Goal: Task Accomplishment & Management: Complete application form

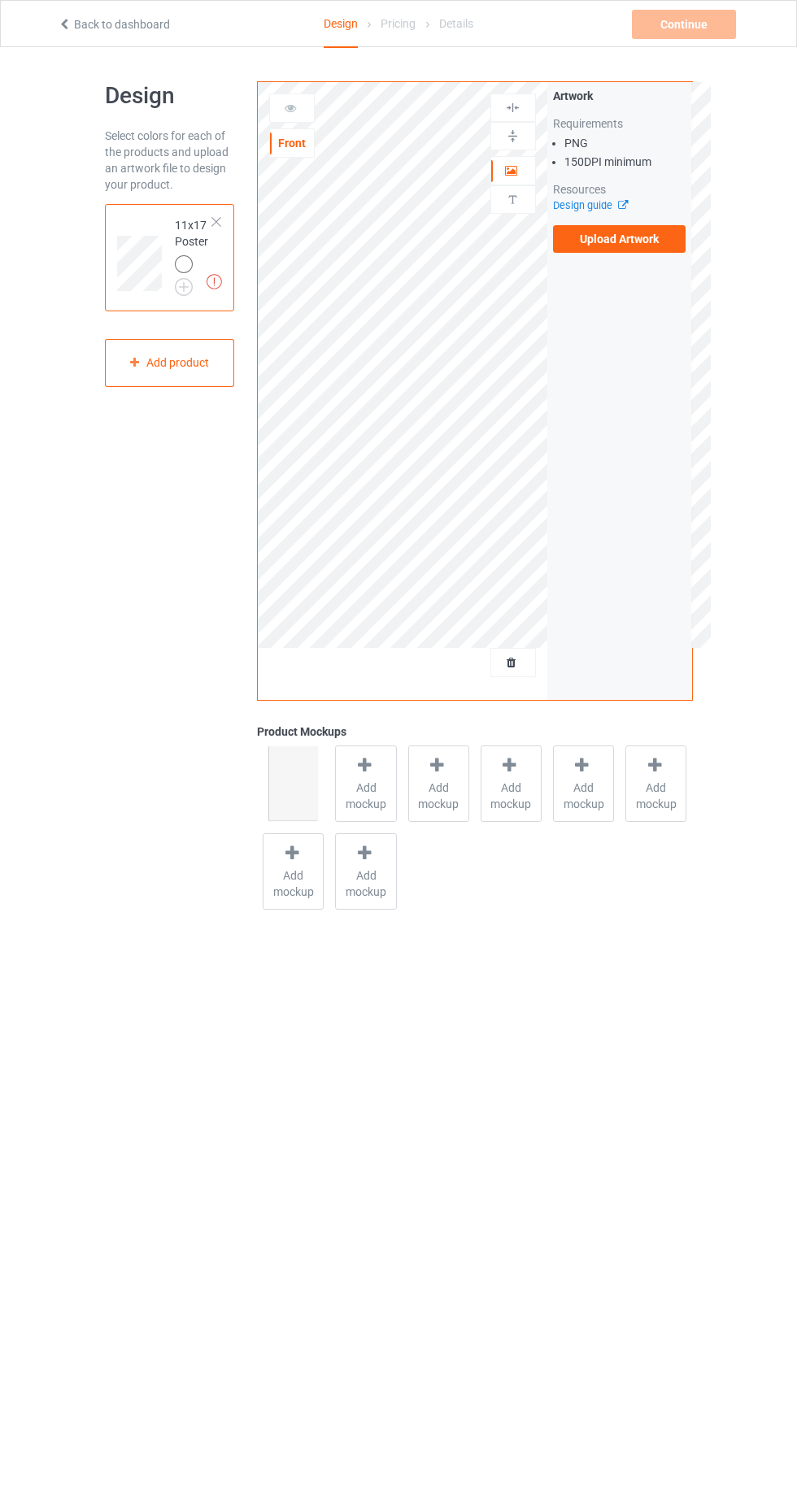
click at [216, 221] on div at bounding box center [217, 222] width 12 height 12
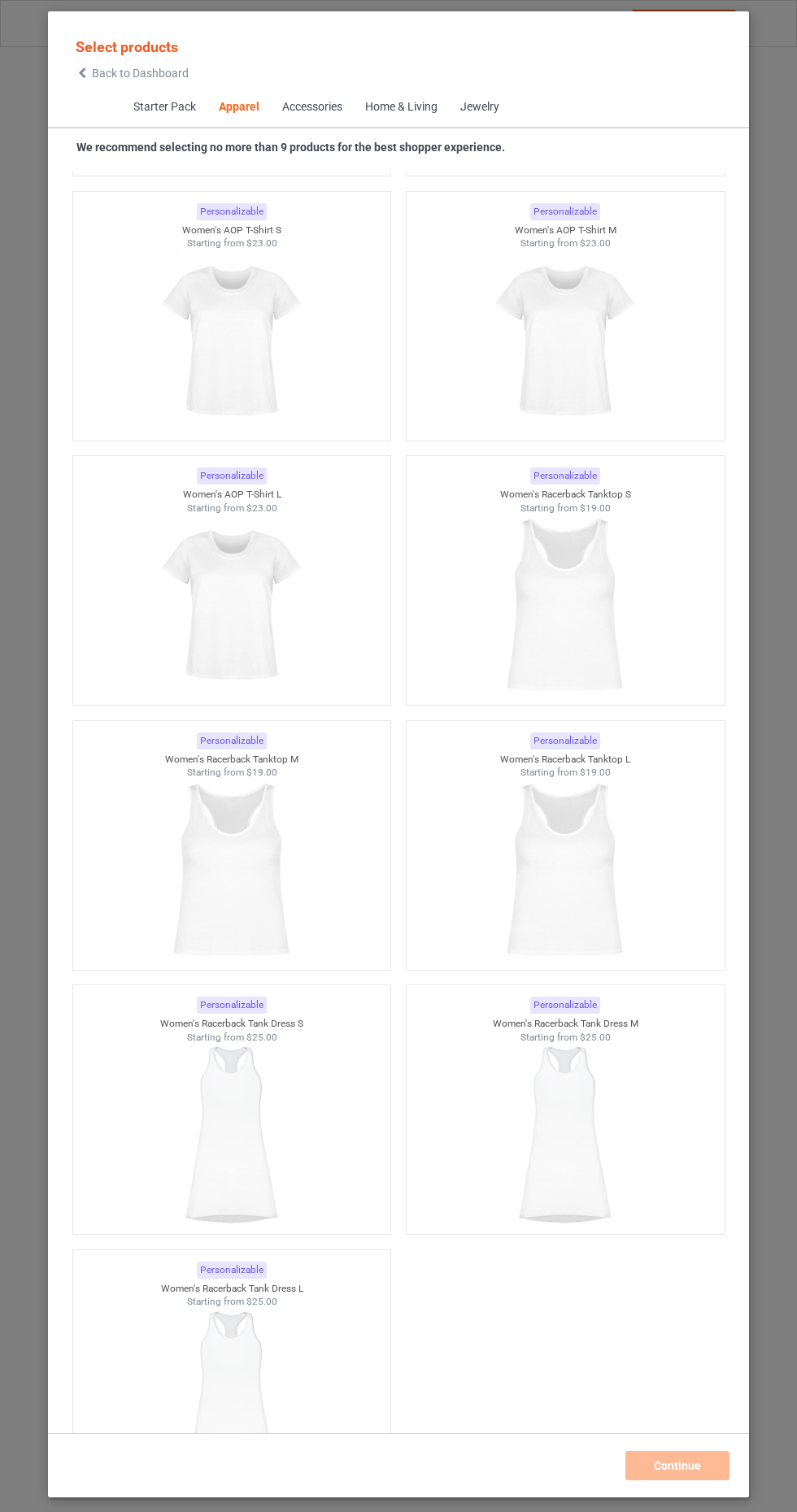
scroll to position [5817, 0]
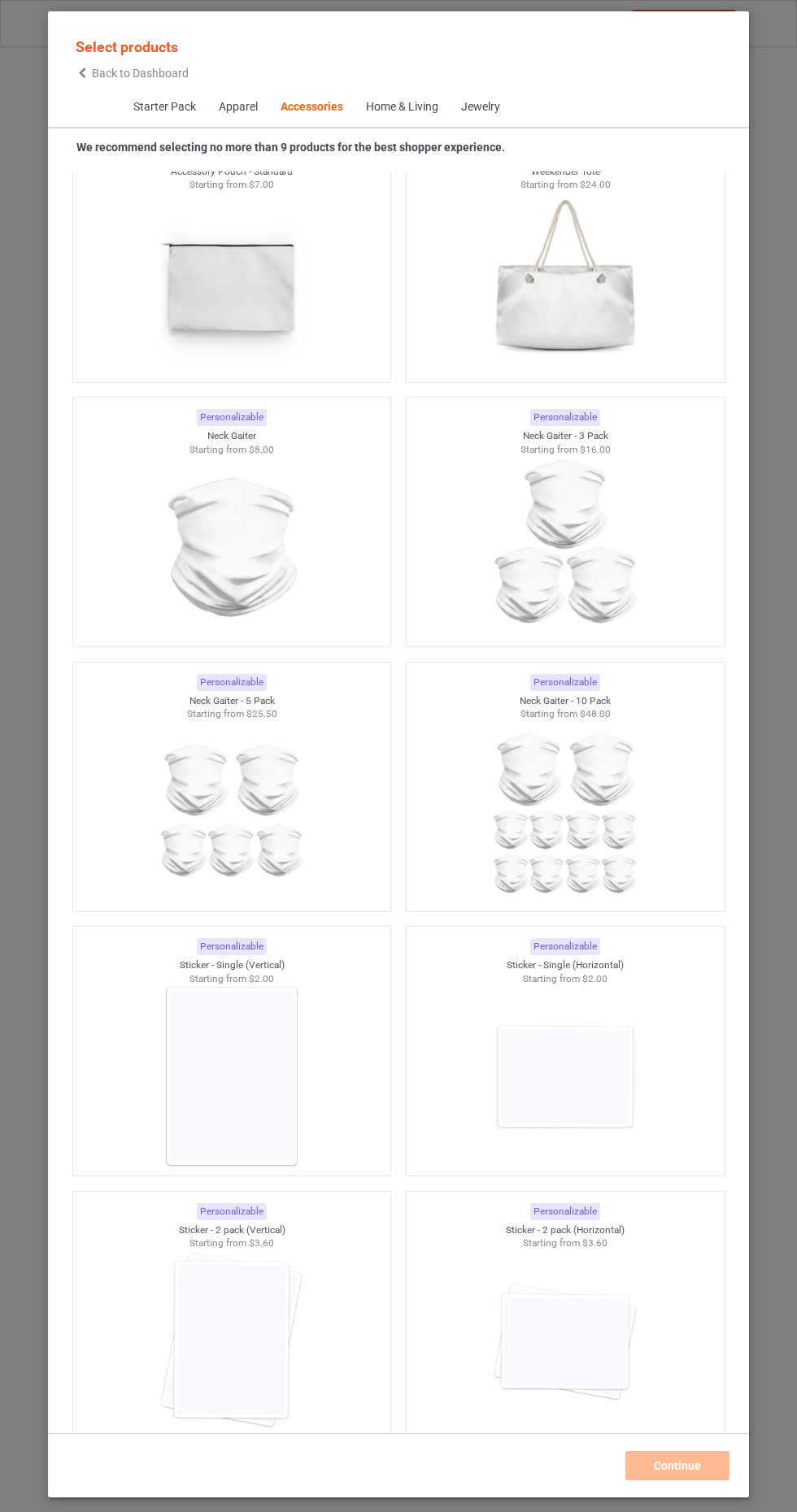
scroll to position [10575, 0]
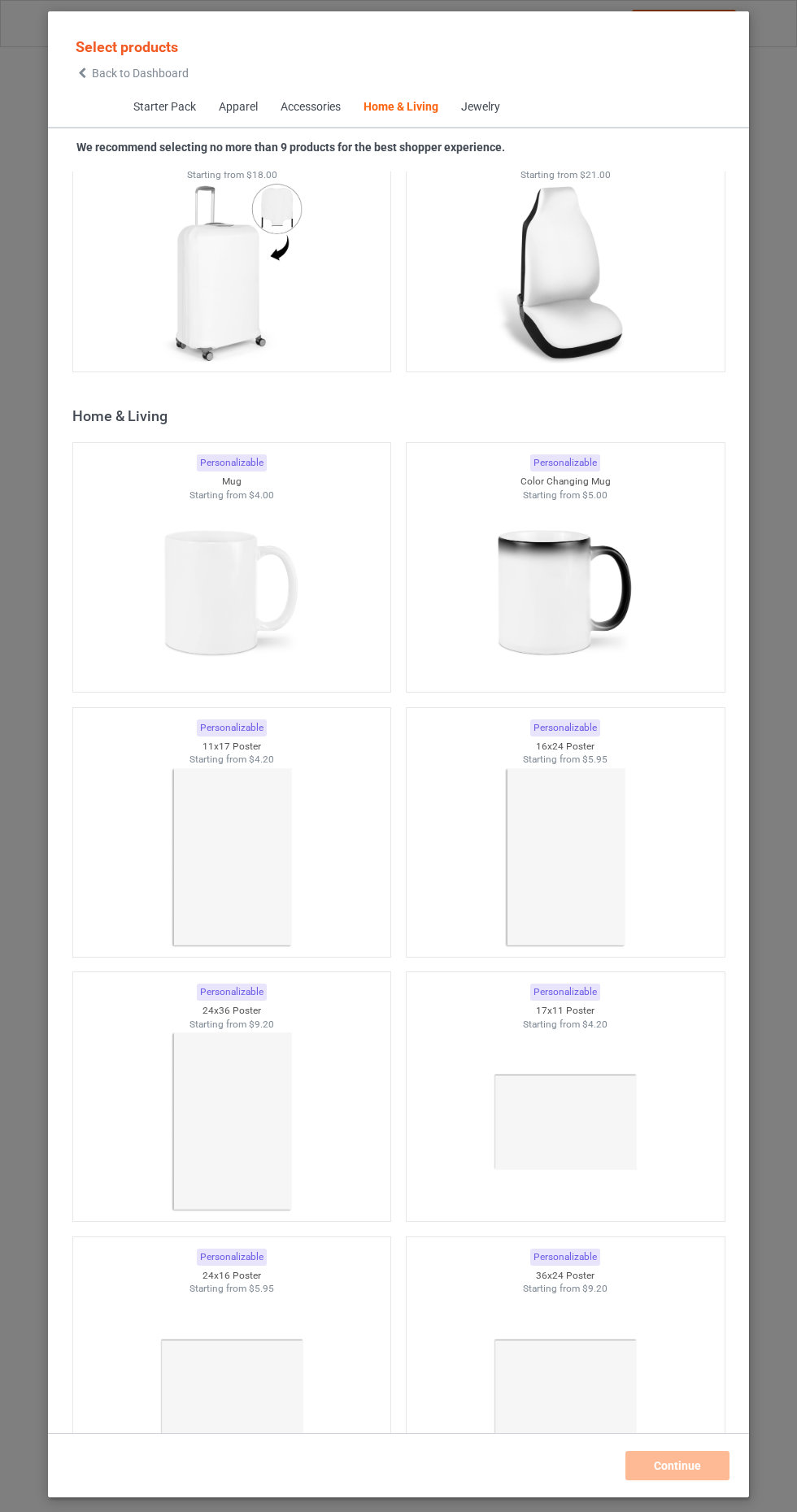
scroll to position [14468, 0]
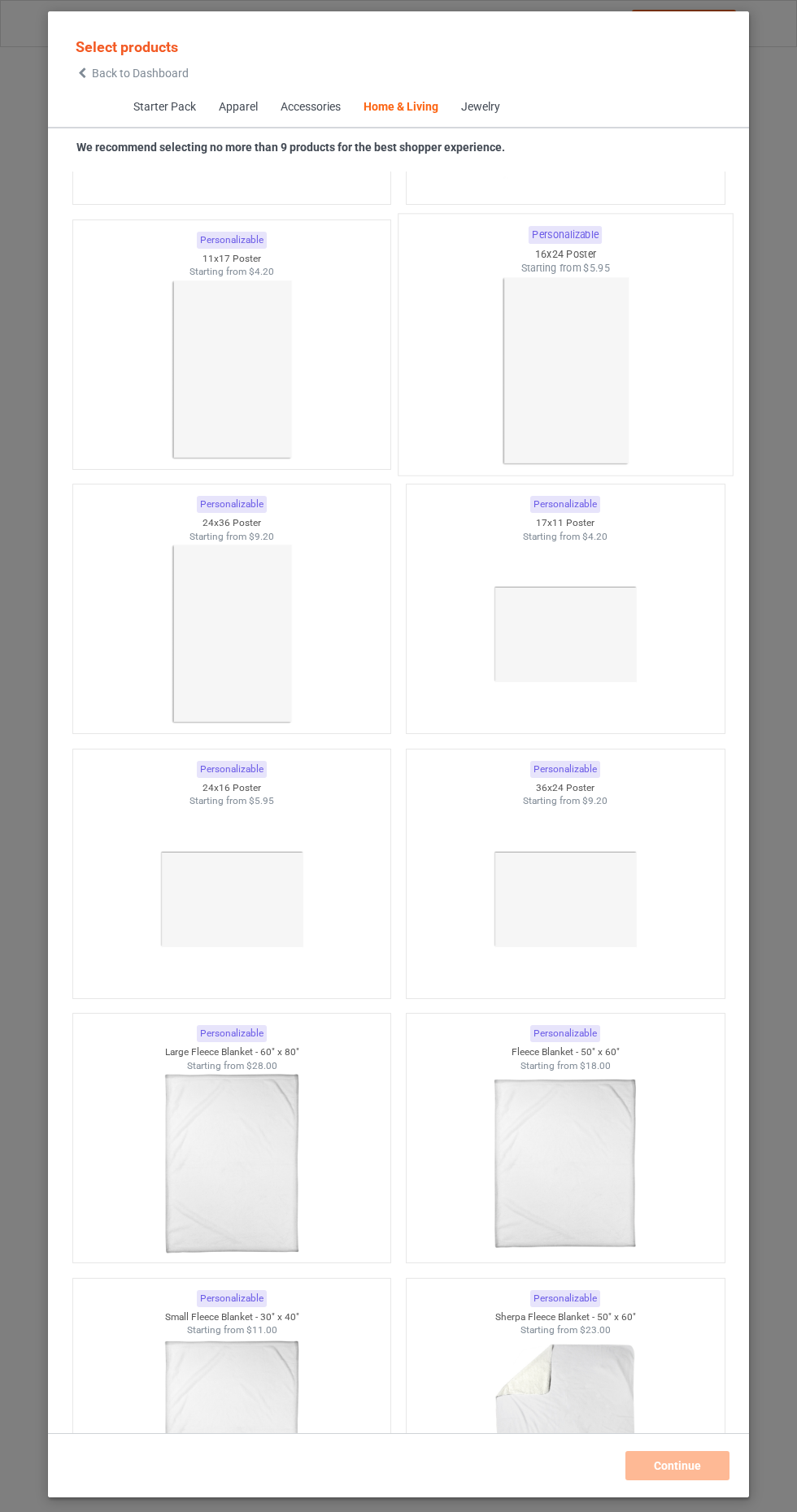
click at [572, 377] on img at bounding box center [565, 371] width 153 height 191
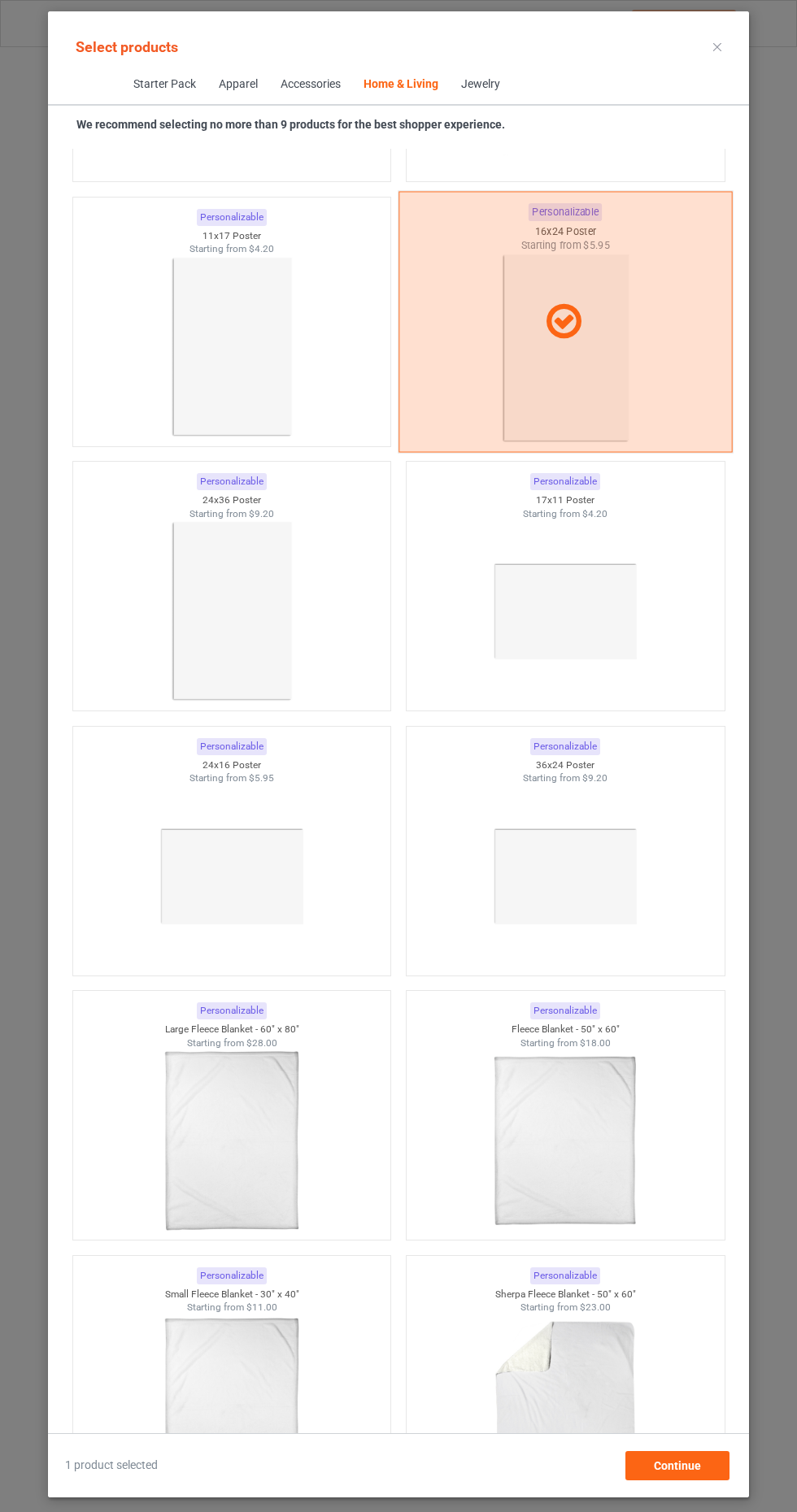
scroll to position [104, 0]
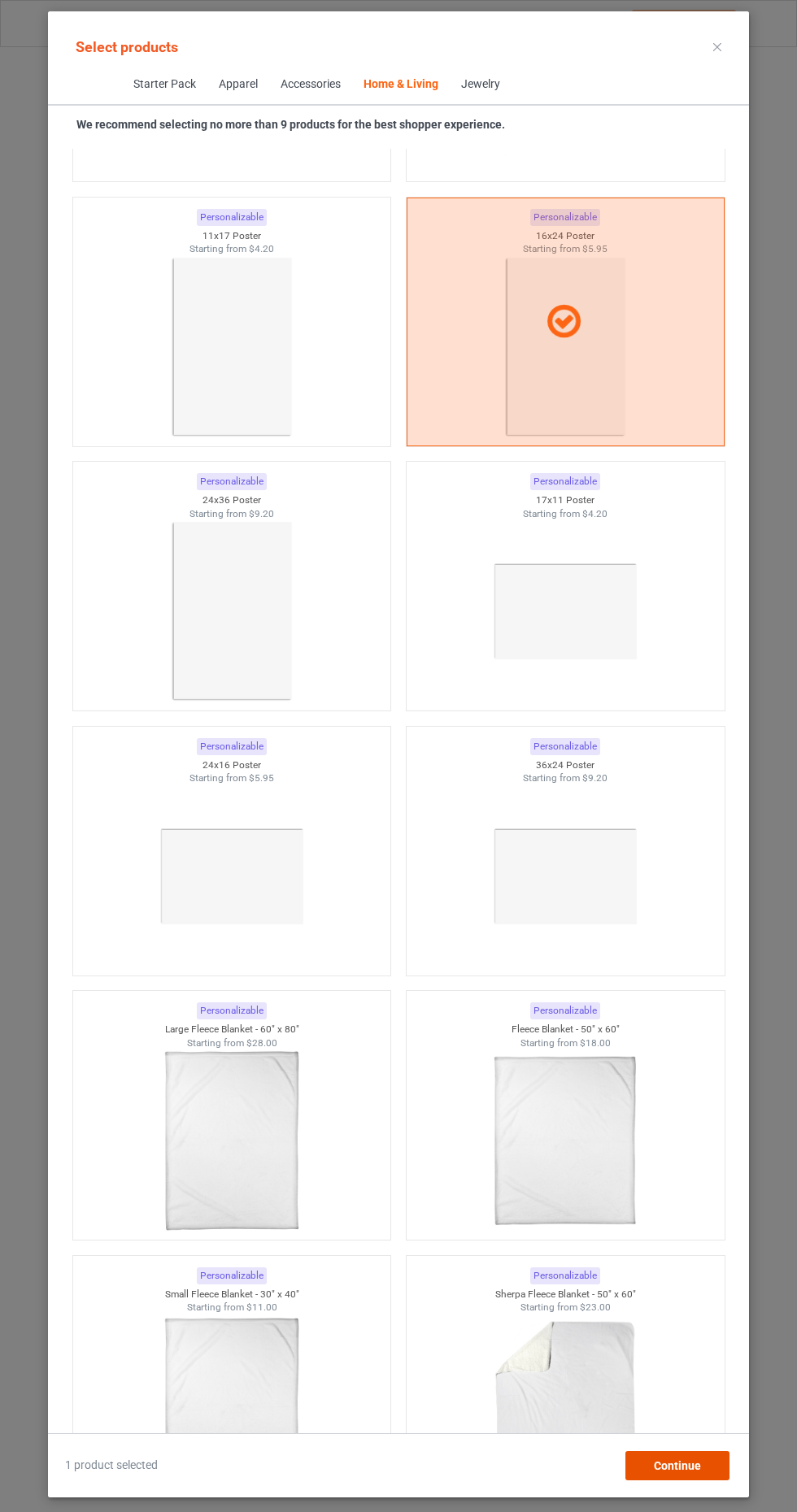
click at [683, 1470] on span "Continue" at bounding box center [677, 1466] width 47 height 13
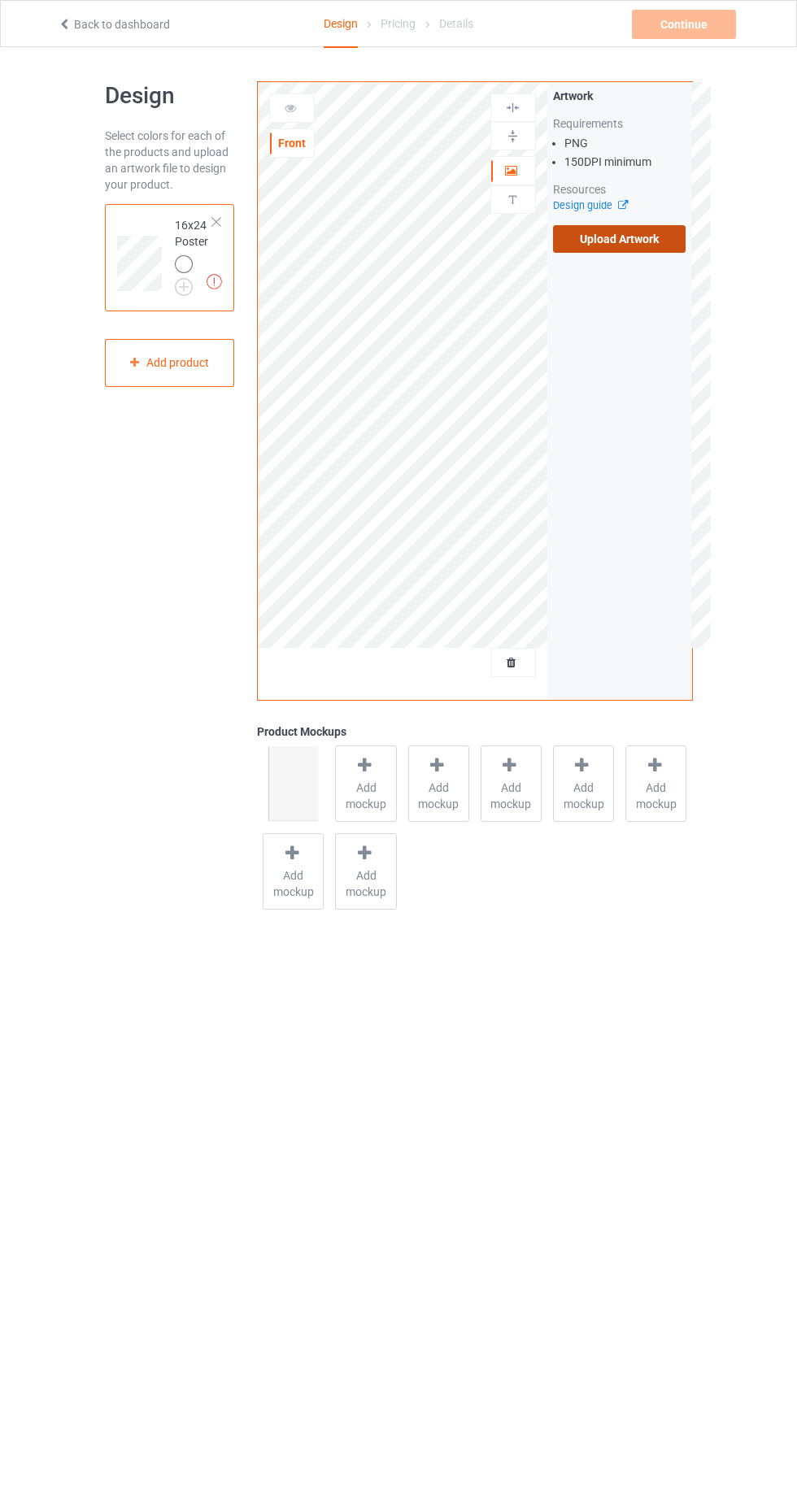
click at [648, 243] on label "Upload Artwork" at bounding box center [619, 239] width 133 height 27
click at [0, 0] on input "Upload Artwork" at bounding box center [0, 0] width 0 height 0
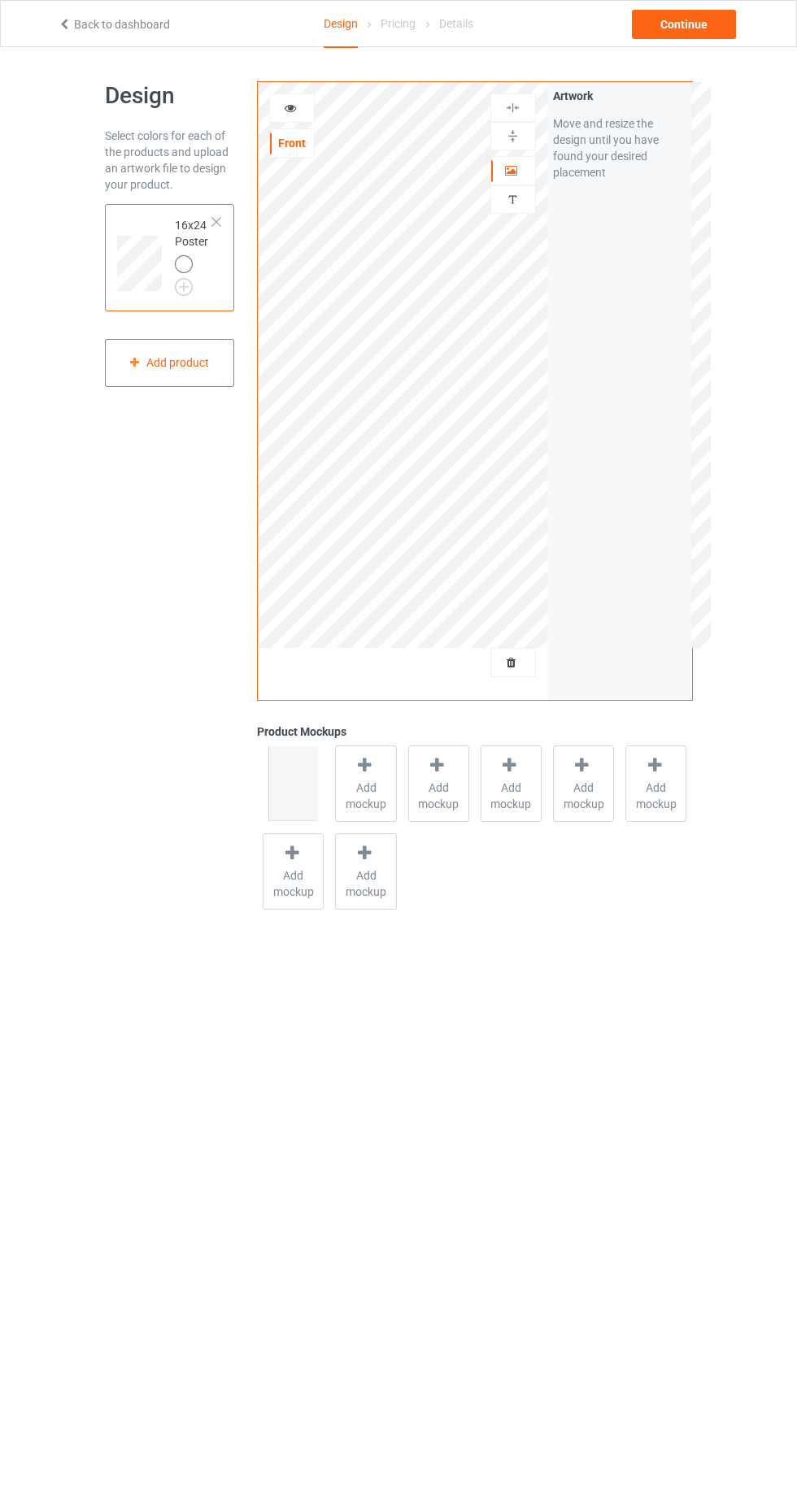
click at [515, 122] on div at bounding box center [512, 135] width 45 height 28
click at [513, 197] on img at bounding box center [512, 199] width 16 height 16
click at [528, 161] on div "Artwork" at bounding box center [512, 171] width 45 height 29
click at [512, 163] on icon at bounding box center [511, 169] width 14 height 12
click at [509, 107] on img at bounding box center [512, 108] width 16 height 16
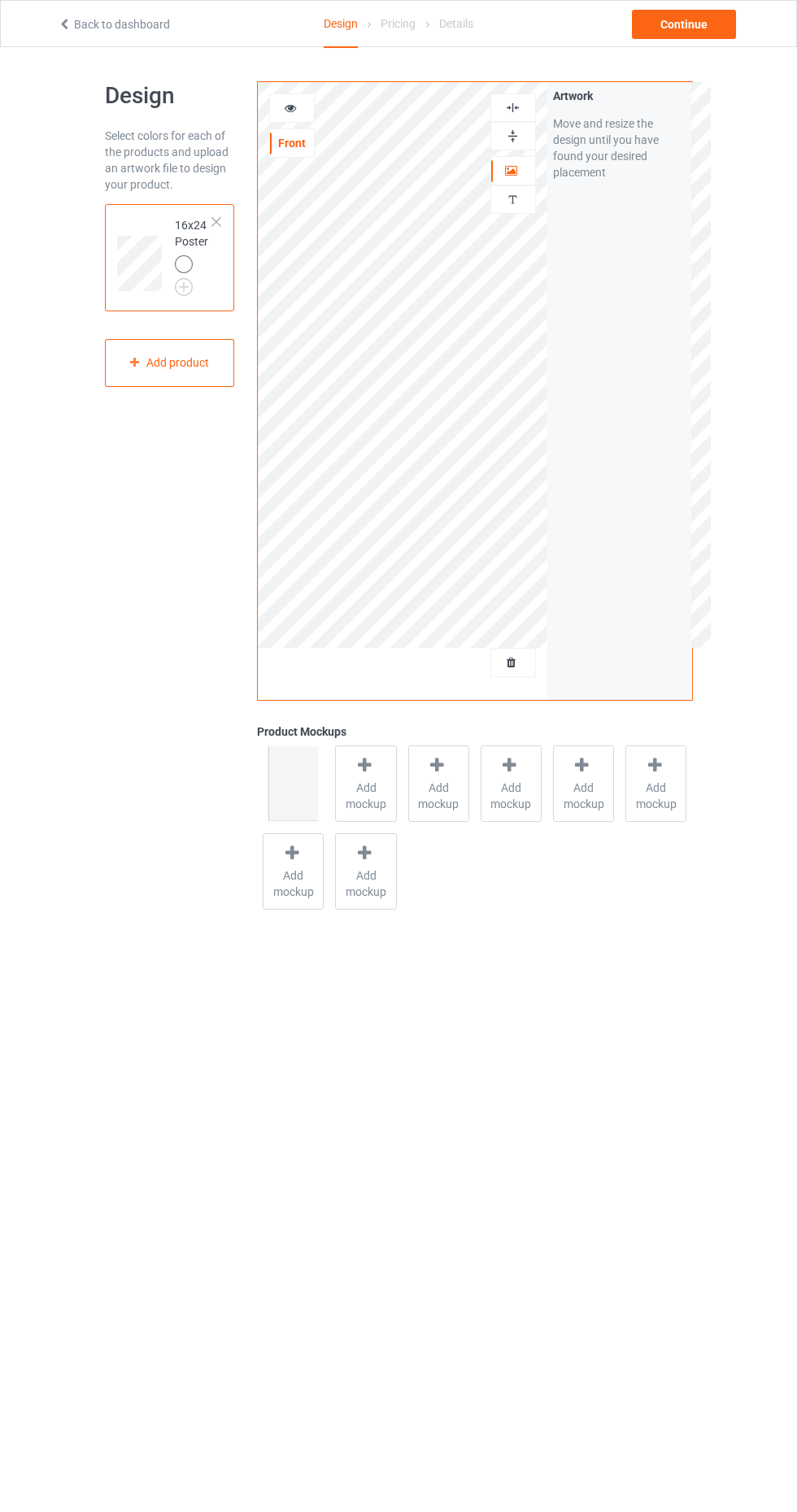
click at [508, 135] on img at bounding box center [512, 136] width 16 height 16
click at [505, 102] on img at bounding box center [512, 108] width 16 height 16
click at [508, 139] on img at bounding box center [512, 136] width 16 height 16
click at [513, 113] on img at bounding box center [512, 108] width 16 height 16
click at [512, 135] on img at bounding box center [512, 136] width 16 height 16
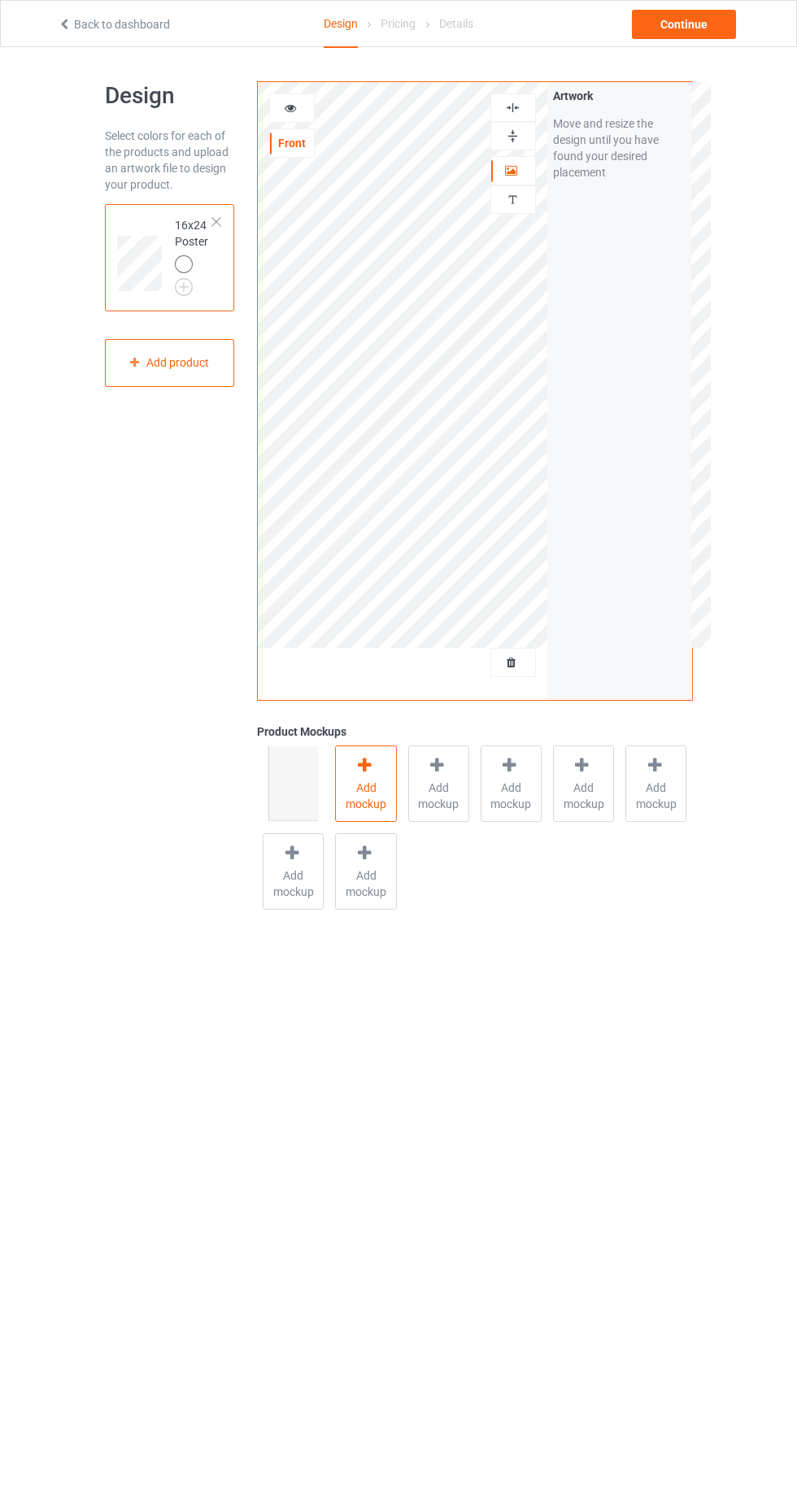
click at [377, 783] on span "Add mockup" at bounding box center [365, 795] width 59 height 32
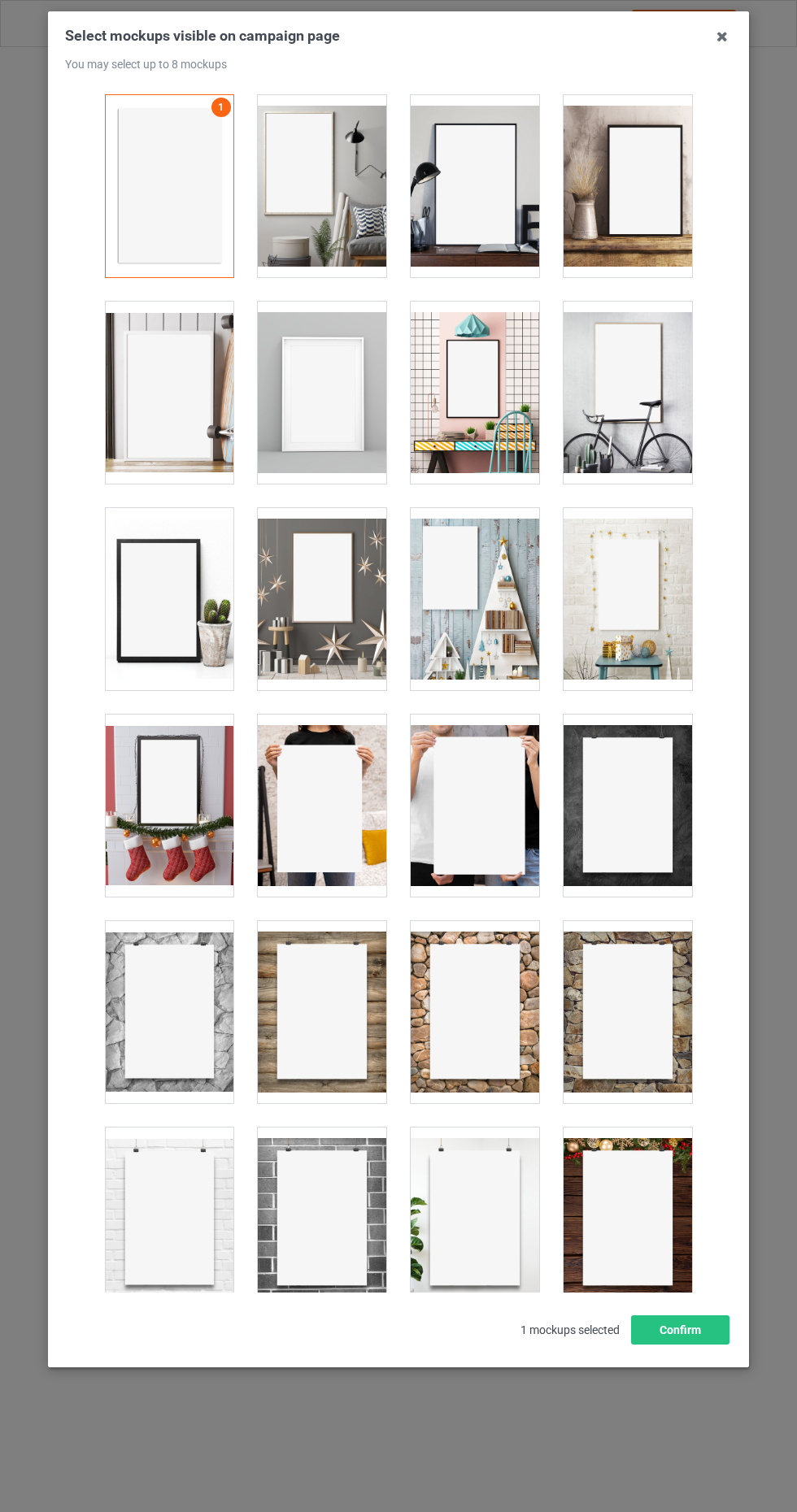
click at [343, 386] on div at bounding box center [322, 393] width 129 height 183
click at [324, 808] on div at bounding box center [322, 806] width 129 height 183
click at [494, 788] on div at bounding box center [474, 806] width 129 height 183
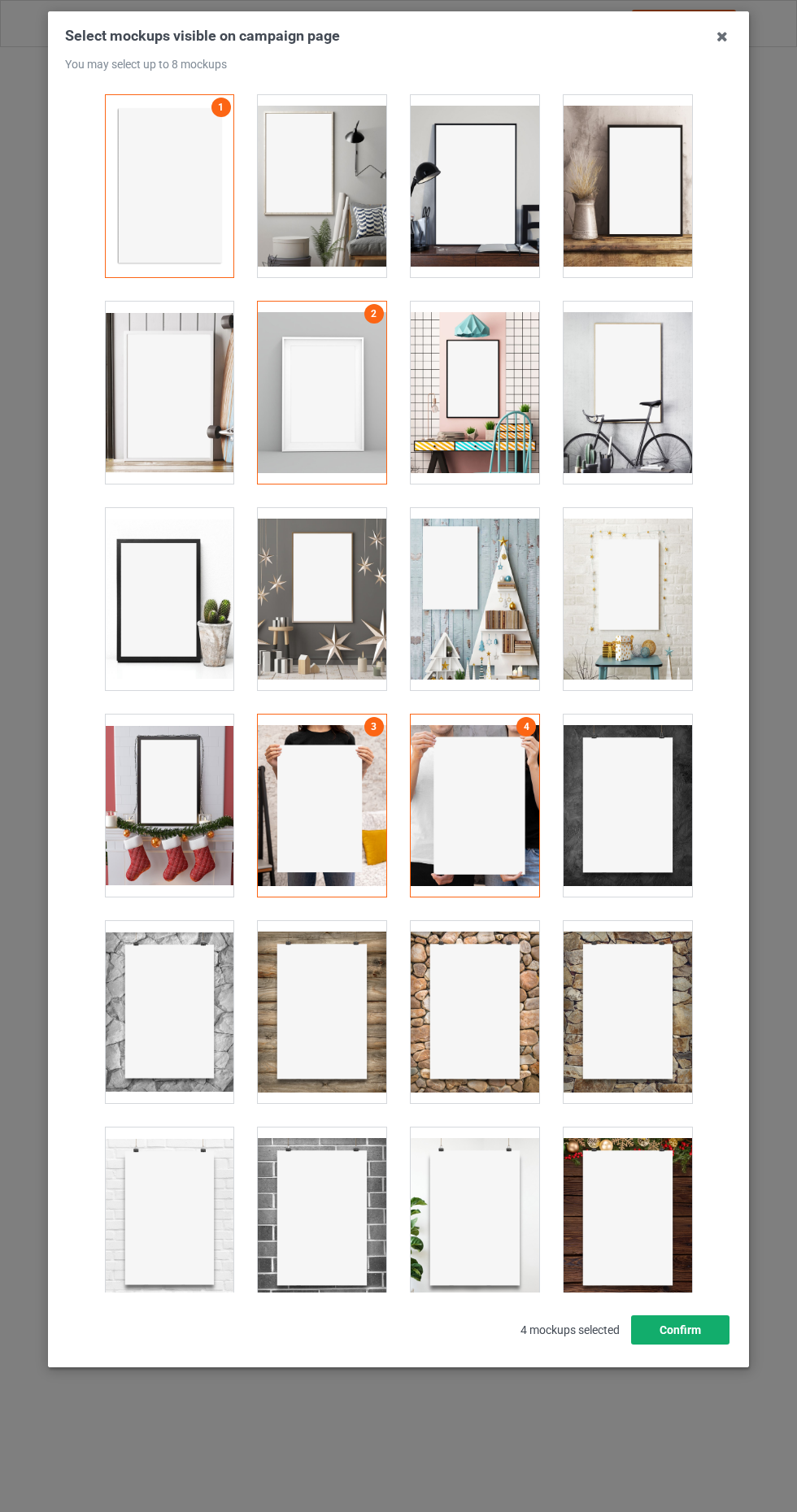
click at [698, 1345] on button "Confirm" at bounding box center [680, 1330] width 98 height 29
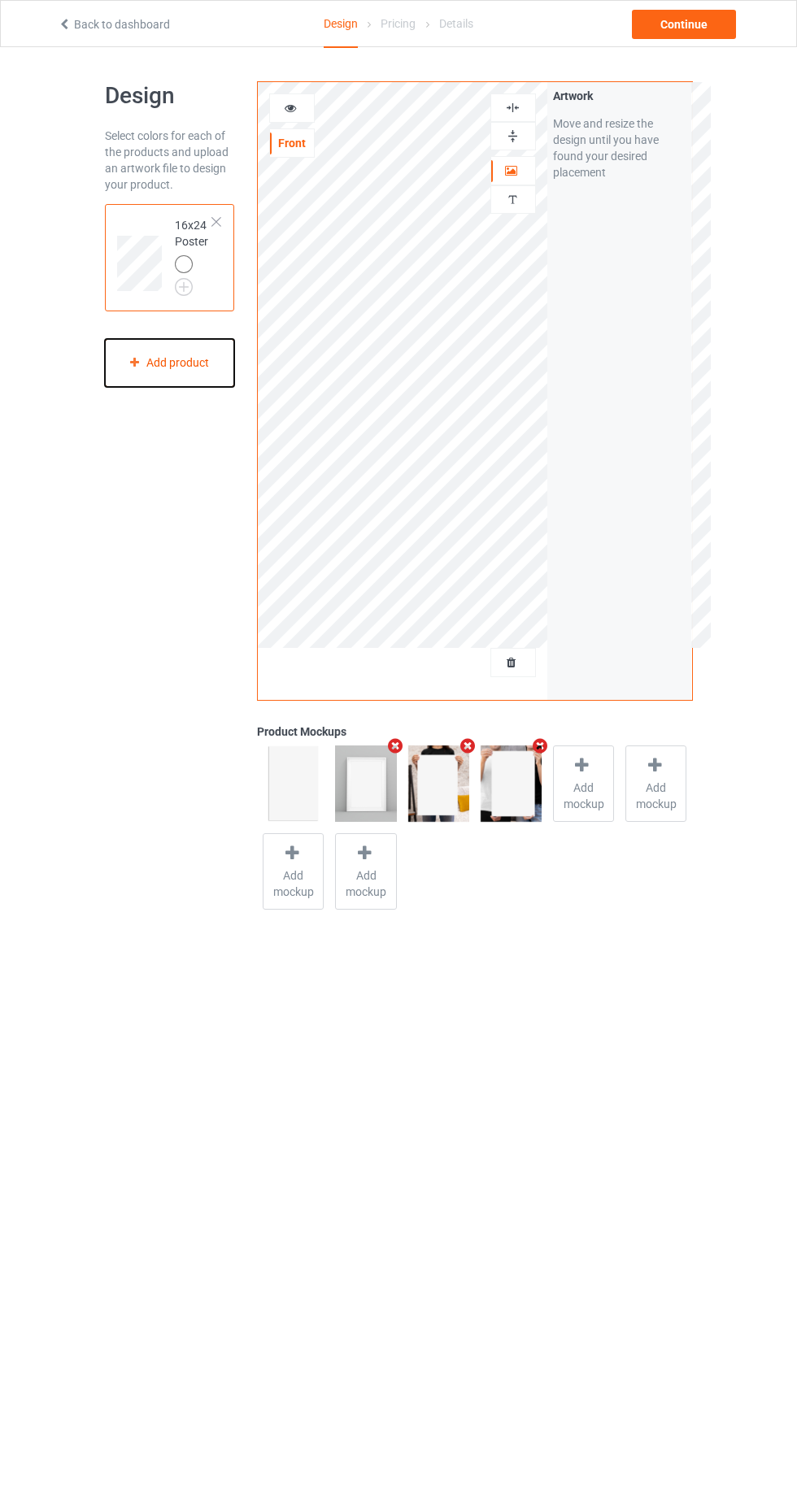
click at [178, 359] on div "Add product" at bounding box center [170, 362] width 131 height 48
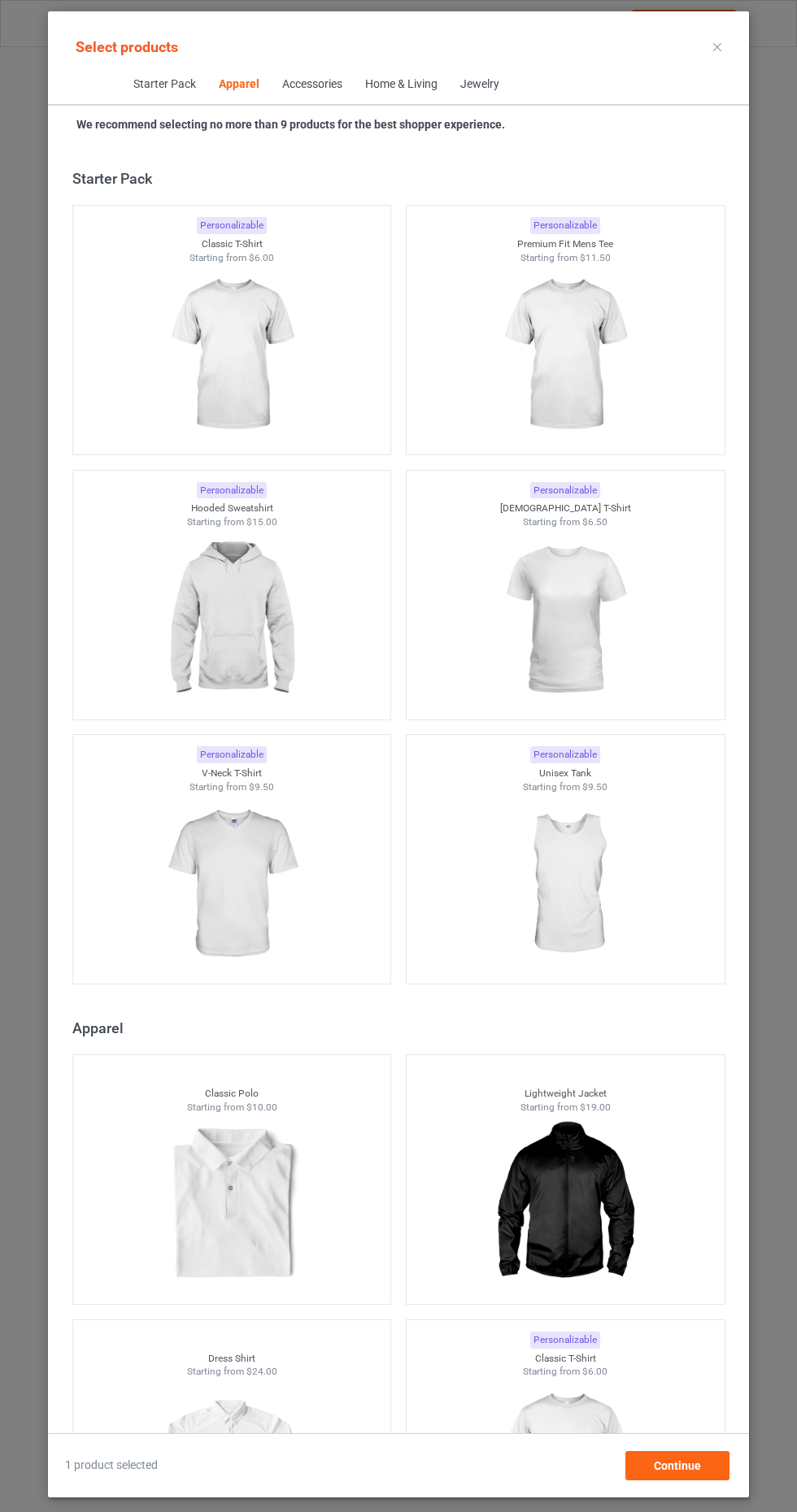
scroll to position [870, 0]
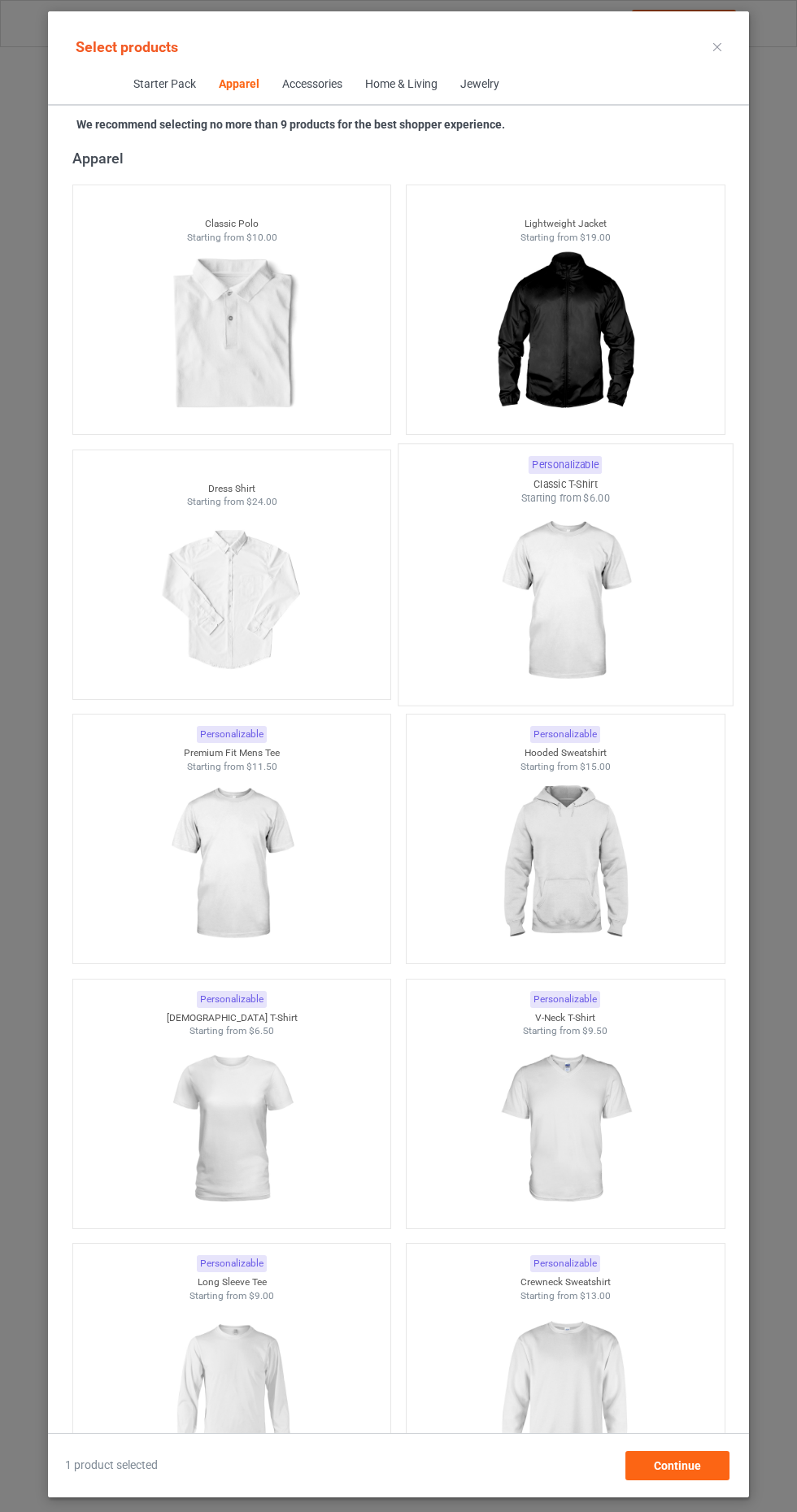
click at [592, 604] on img at bounding box center [565, 601] width 153 height 191
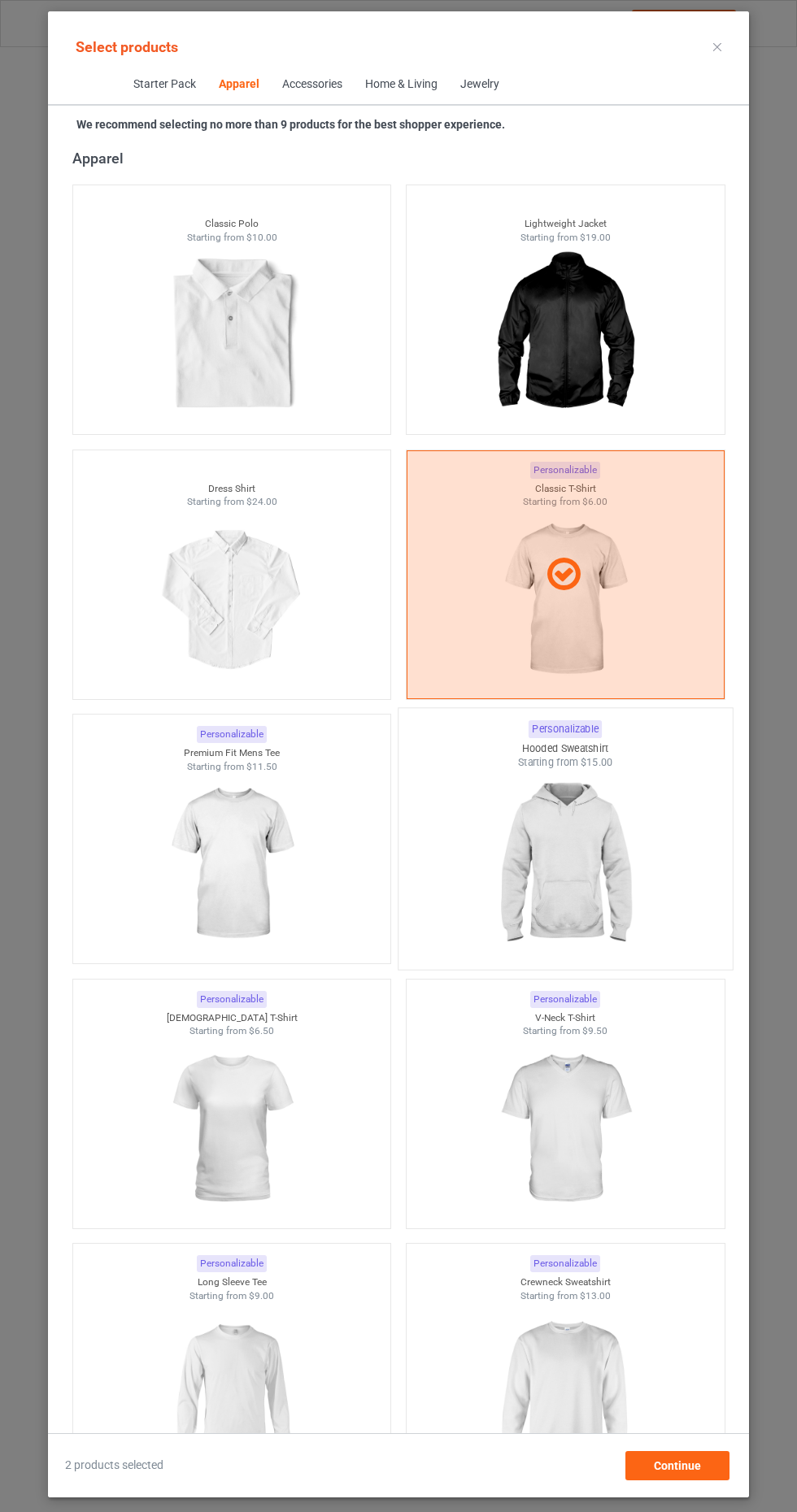
click at [590, 867] on img at bounding box center [565, 865] width 153 height 191
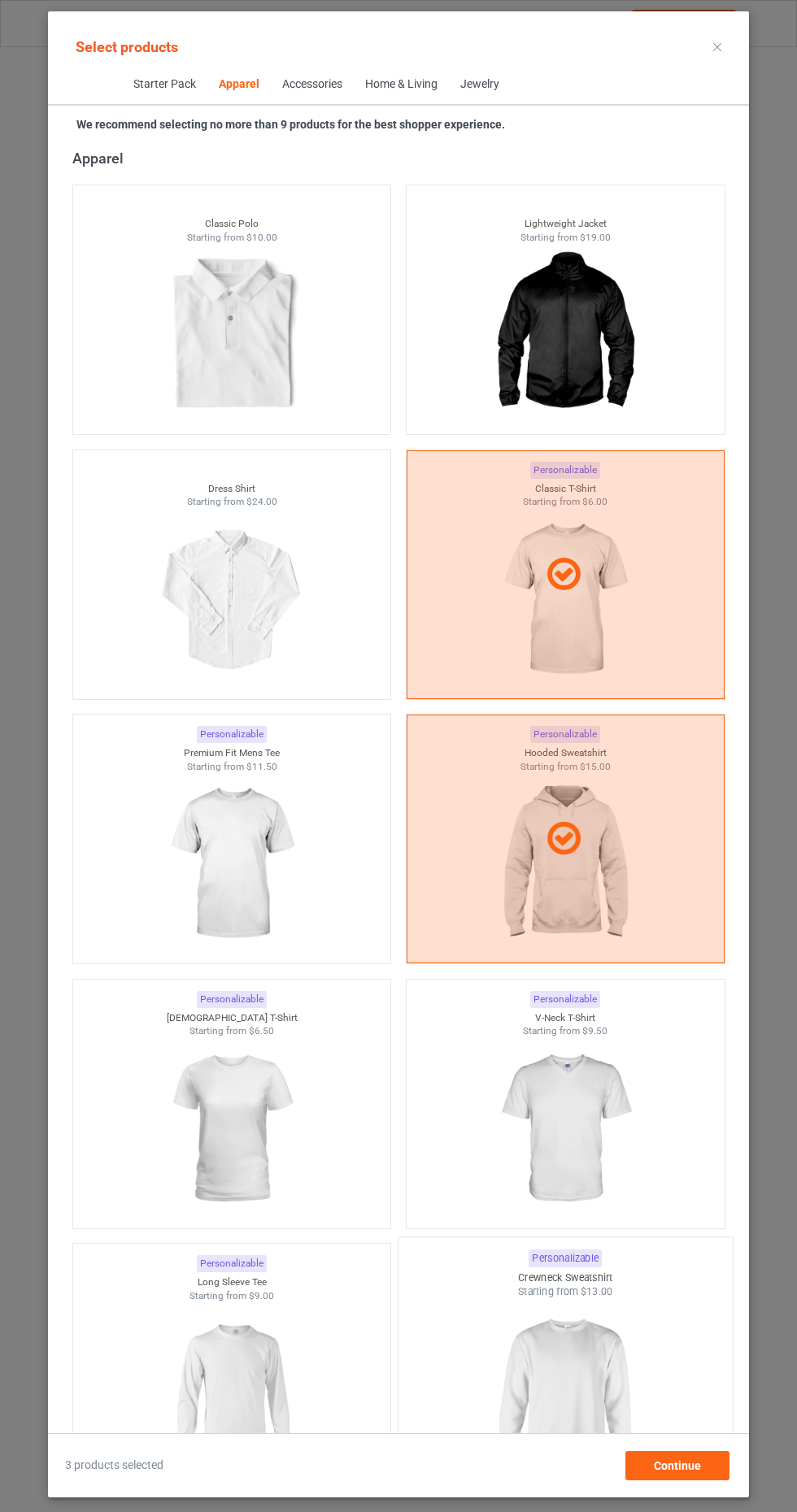
click at [594, 1394] on img at bounding box center [565, 1394] width 153 height 191
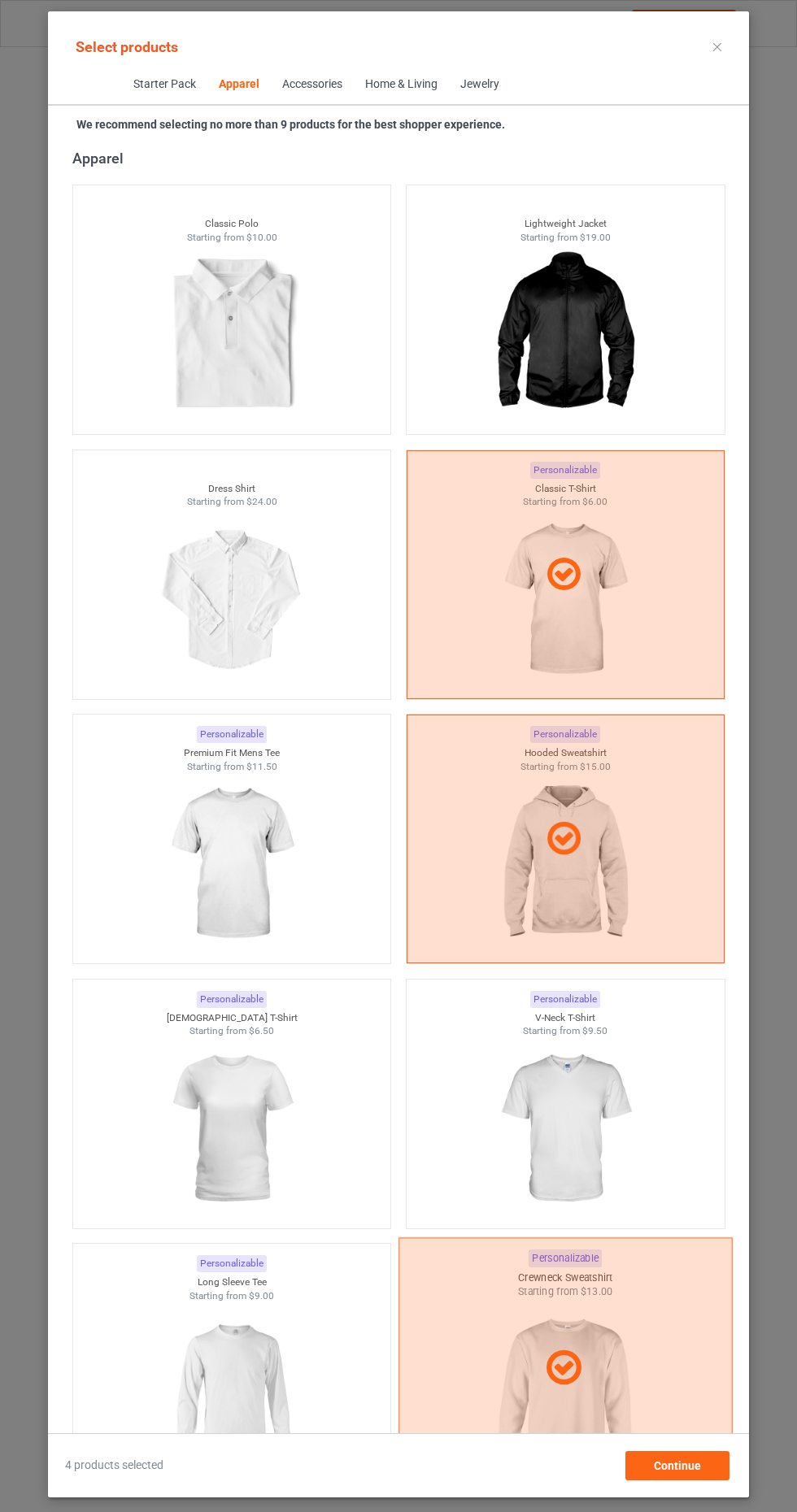
scroll to position [104, 0]
click at [702, 1473] on div "Continue" at bounding box center [677, 1466] width 104 height 29
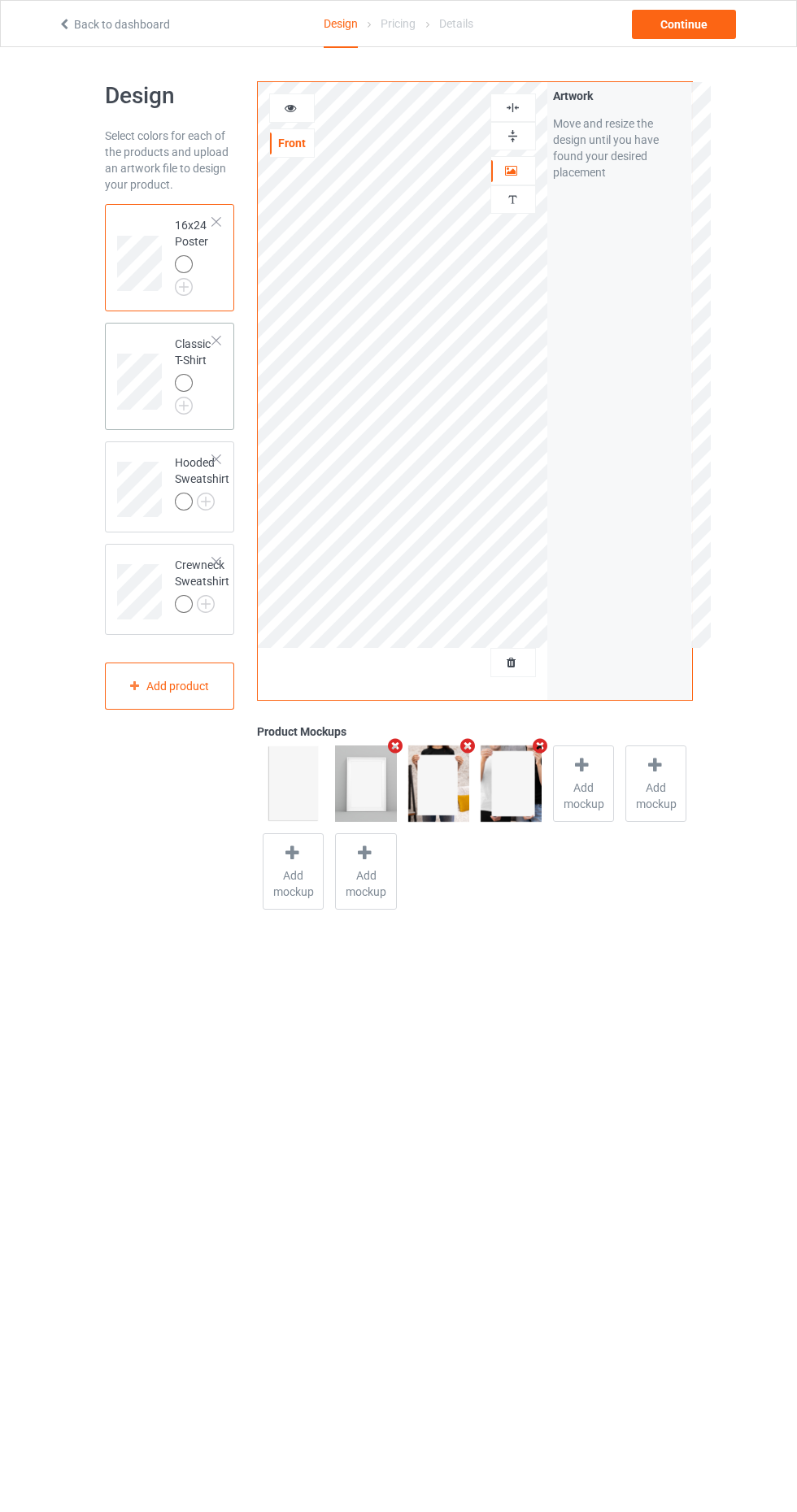
click at [151, 332] on td at bounding box center [141, 376] width 49 height 94
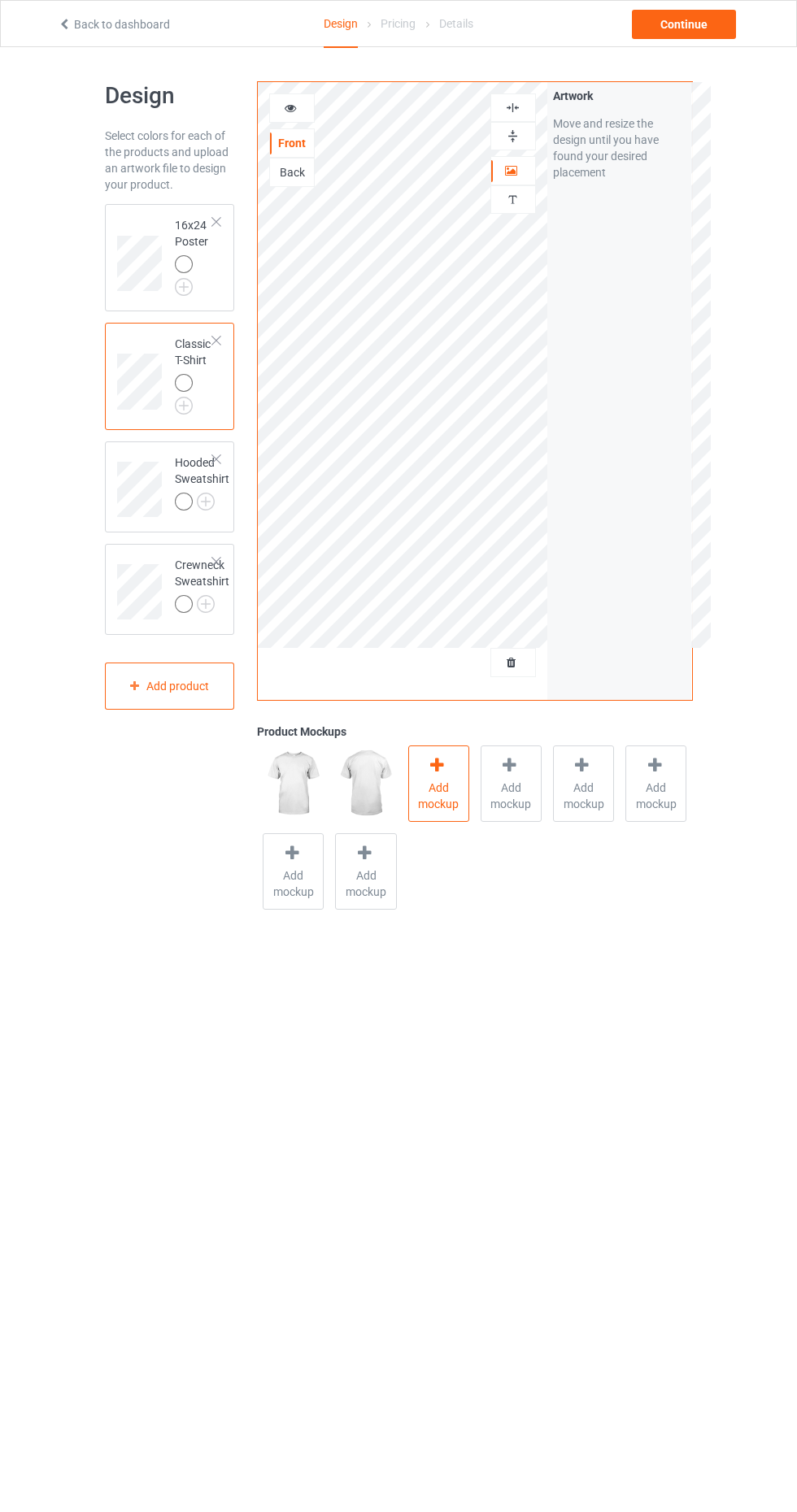
click at [444, 771] on icon at bounding box center [437, 765] width 21 height 17
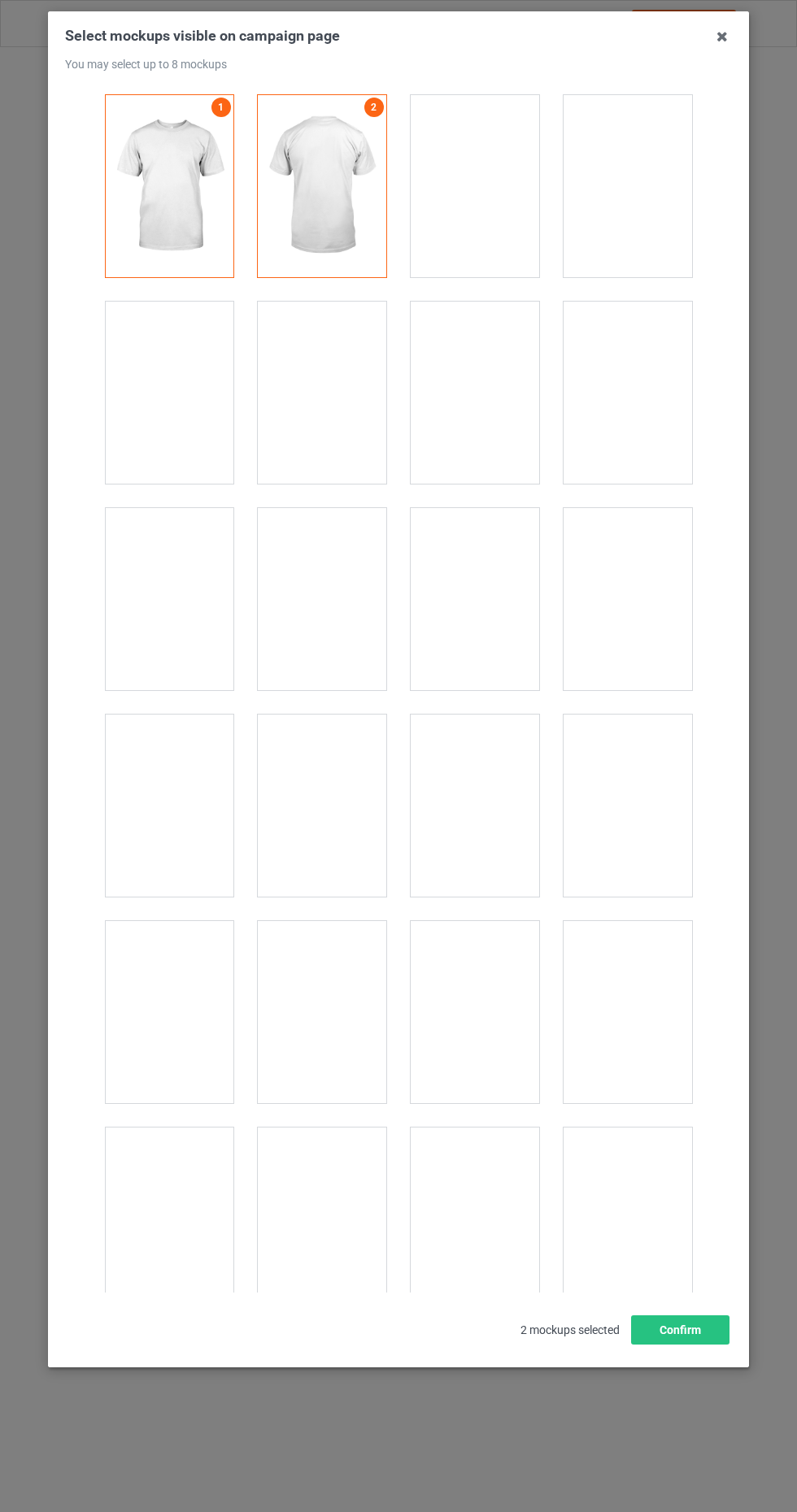
click at [497, 1008] on div at bounding box center [474, 1012] width 129 height 183
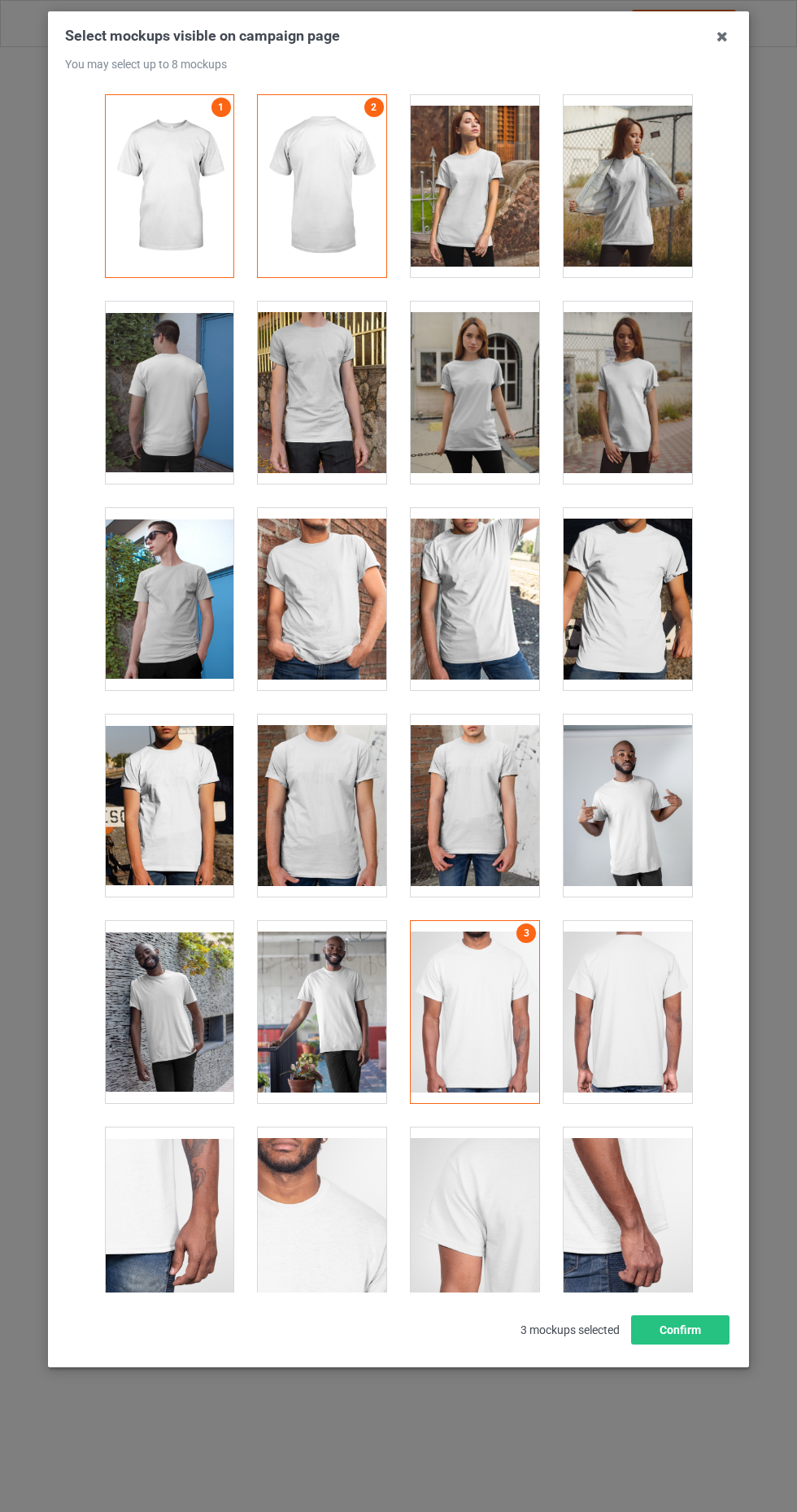
click at [475, 791] on div at bounding box center [474, 806] width 129 height 183
click at [496, 403] on div at bounding box center [474, 393] width 129 height 183
click at [699, 1345] on button "Confirm" at bounding box center [680, 1330] width 98 height 29
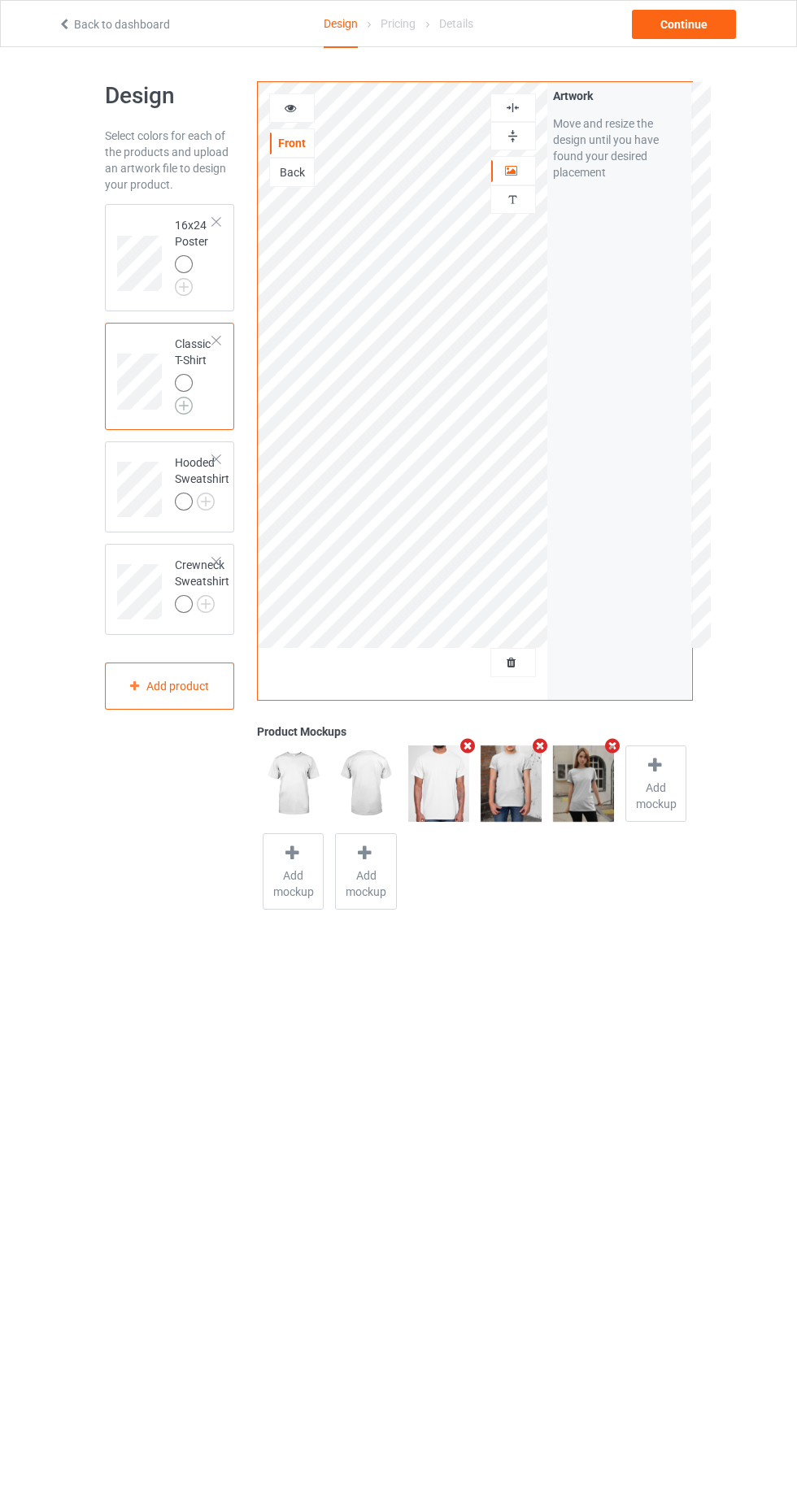
click at [183, 405] on img at bounding box center [184, 405] width 18 height 18
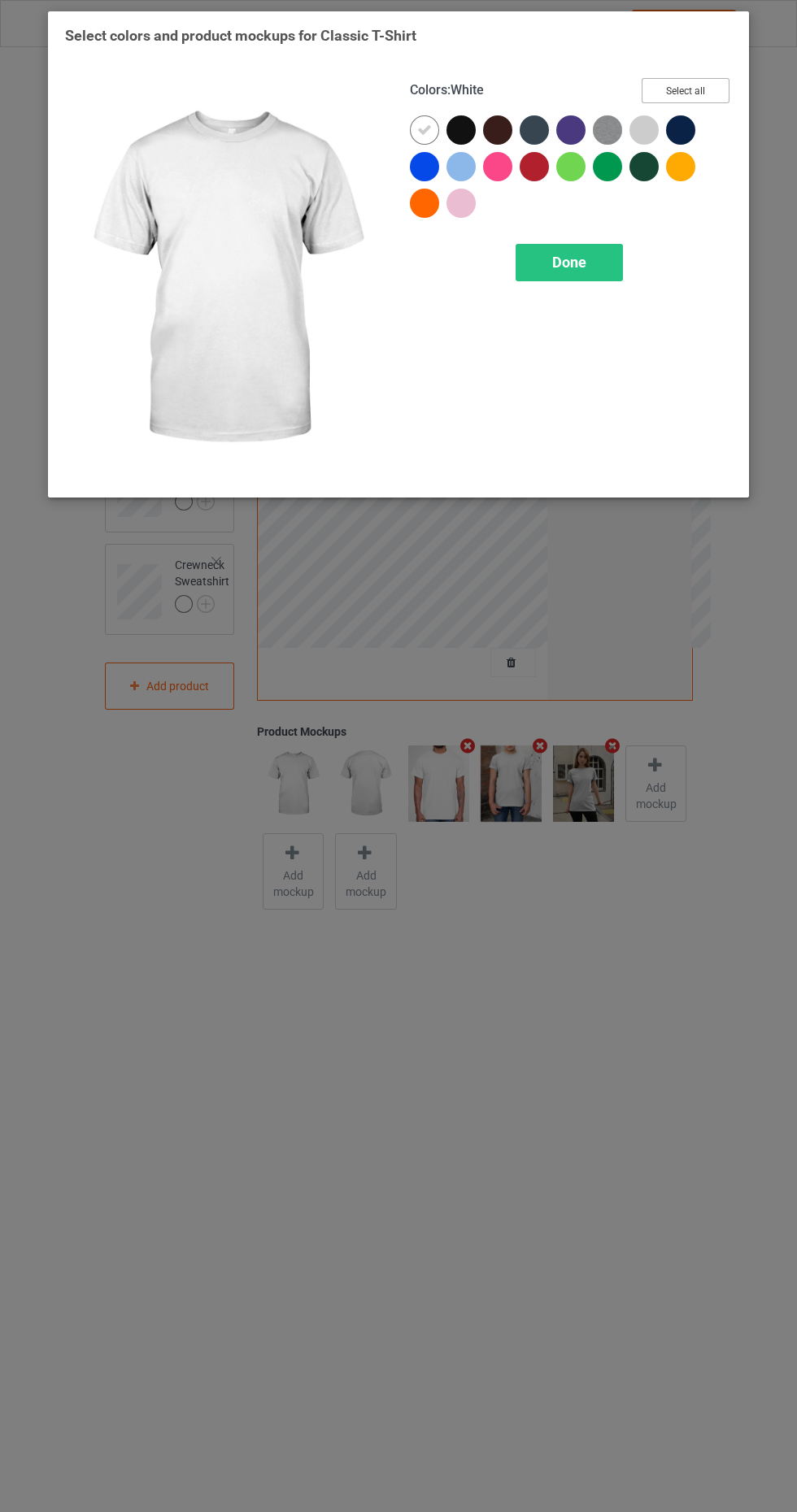
click at [685, 90] on button "Select all" at bounding box center [684, 91] width 87 height 26
click at [575, 253] on span "Done" at bounding box center [568, 261] width 34 height 17
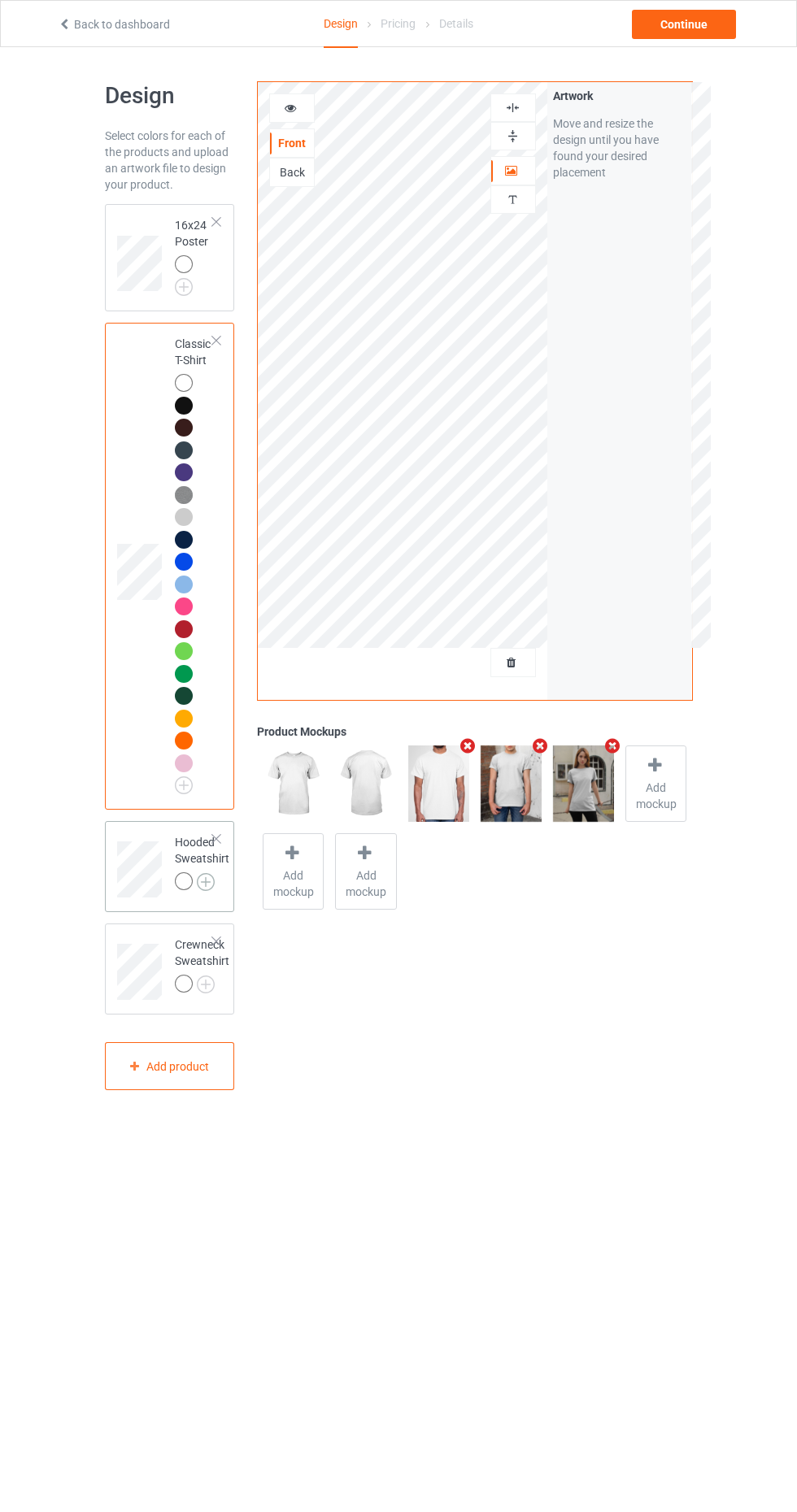
click at [207, 876] on img at bounding box center [205, 882] width 18 height 18
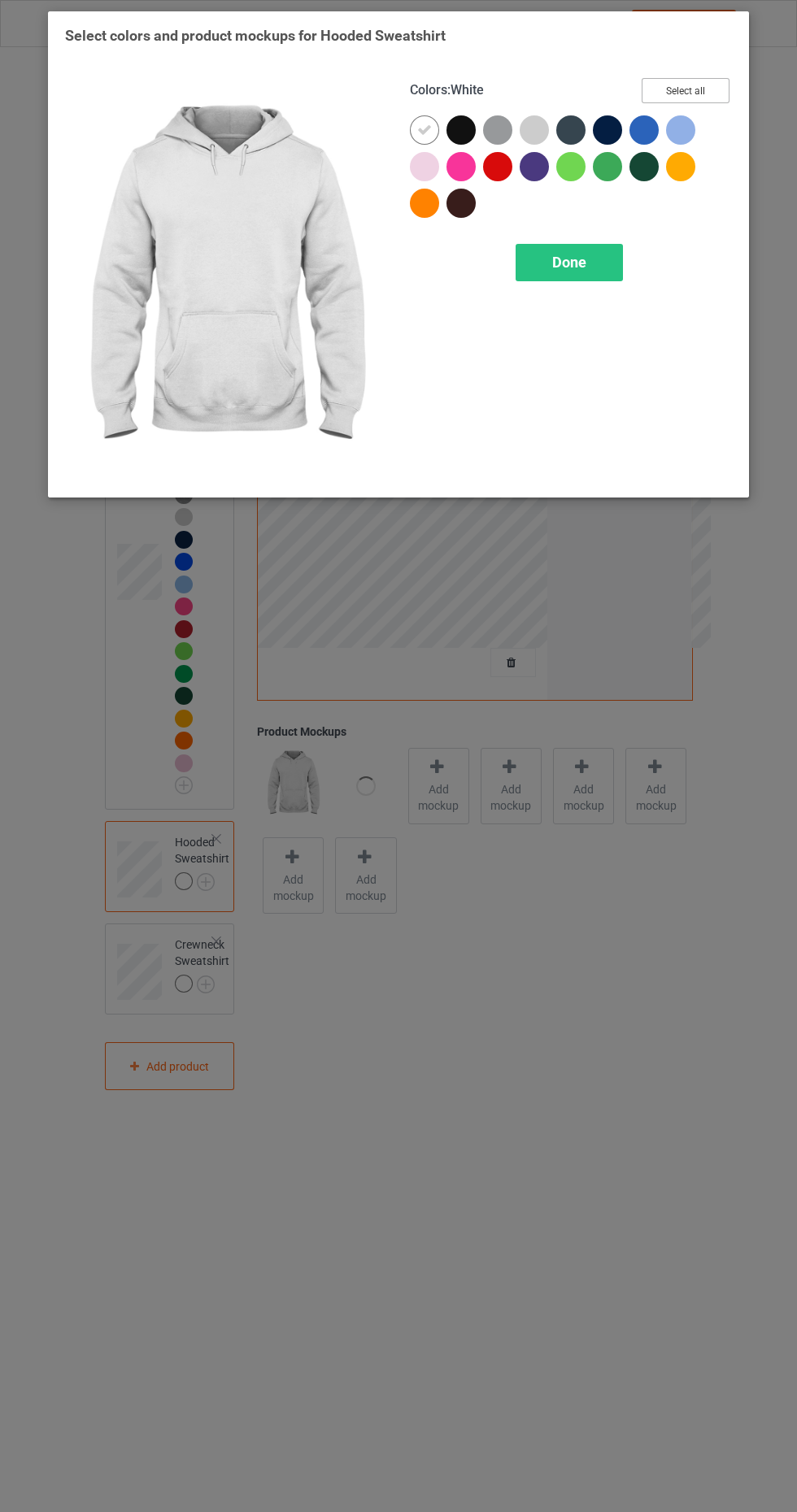
click at [717, 82] on button "Select all" at bounding box center [684, 91] width 87 height 26
click at [606, 252] on div "Done" at bounding box center [568, 262] width 107 height 37
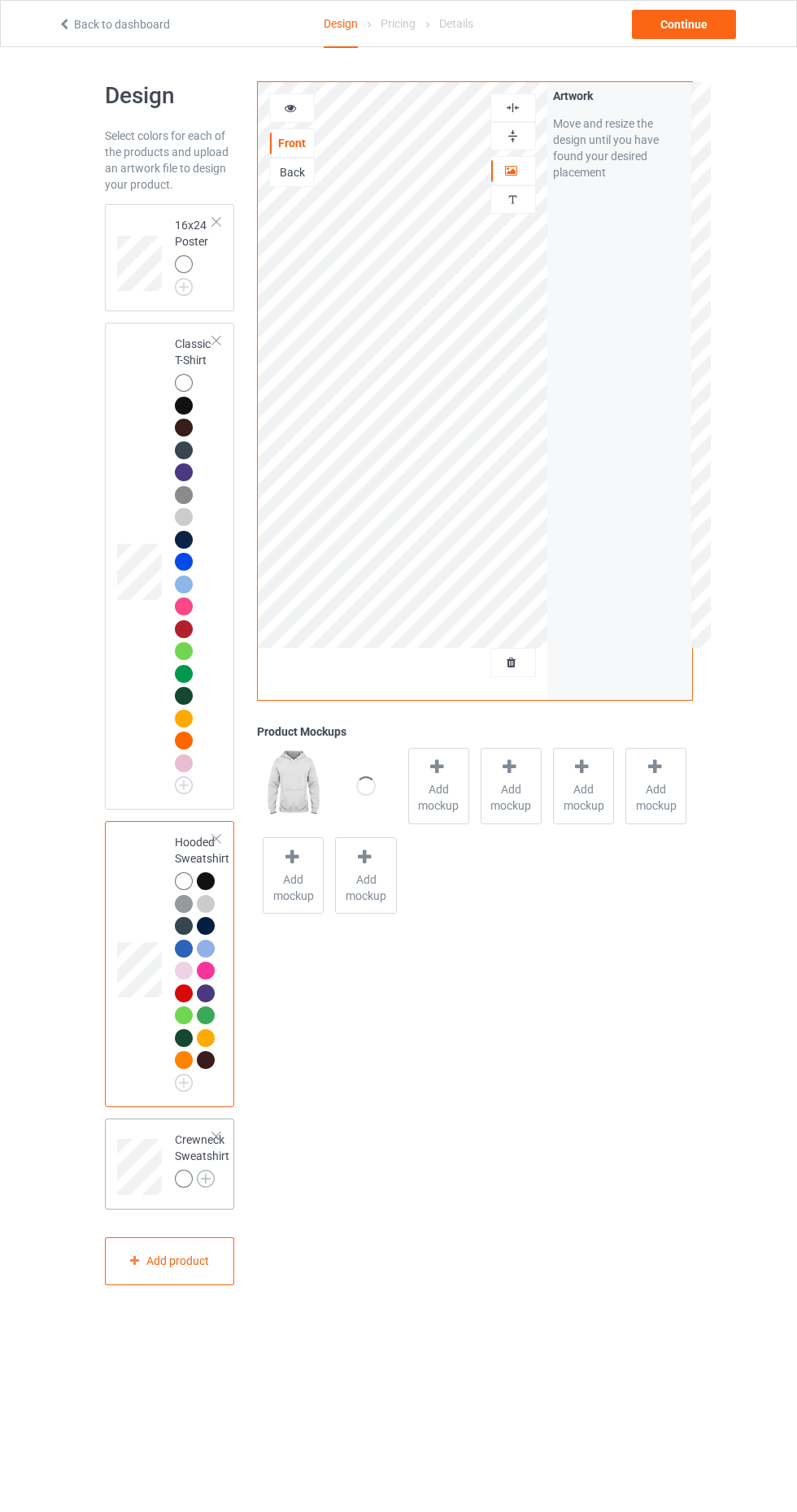
click at [210, 1180] on img at bounding box center [205, 1179] width 18 height 18
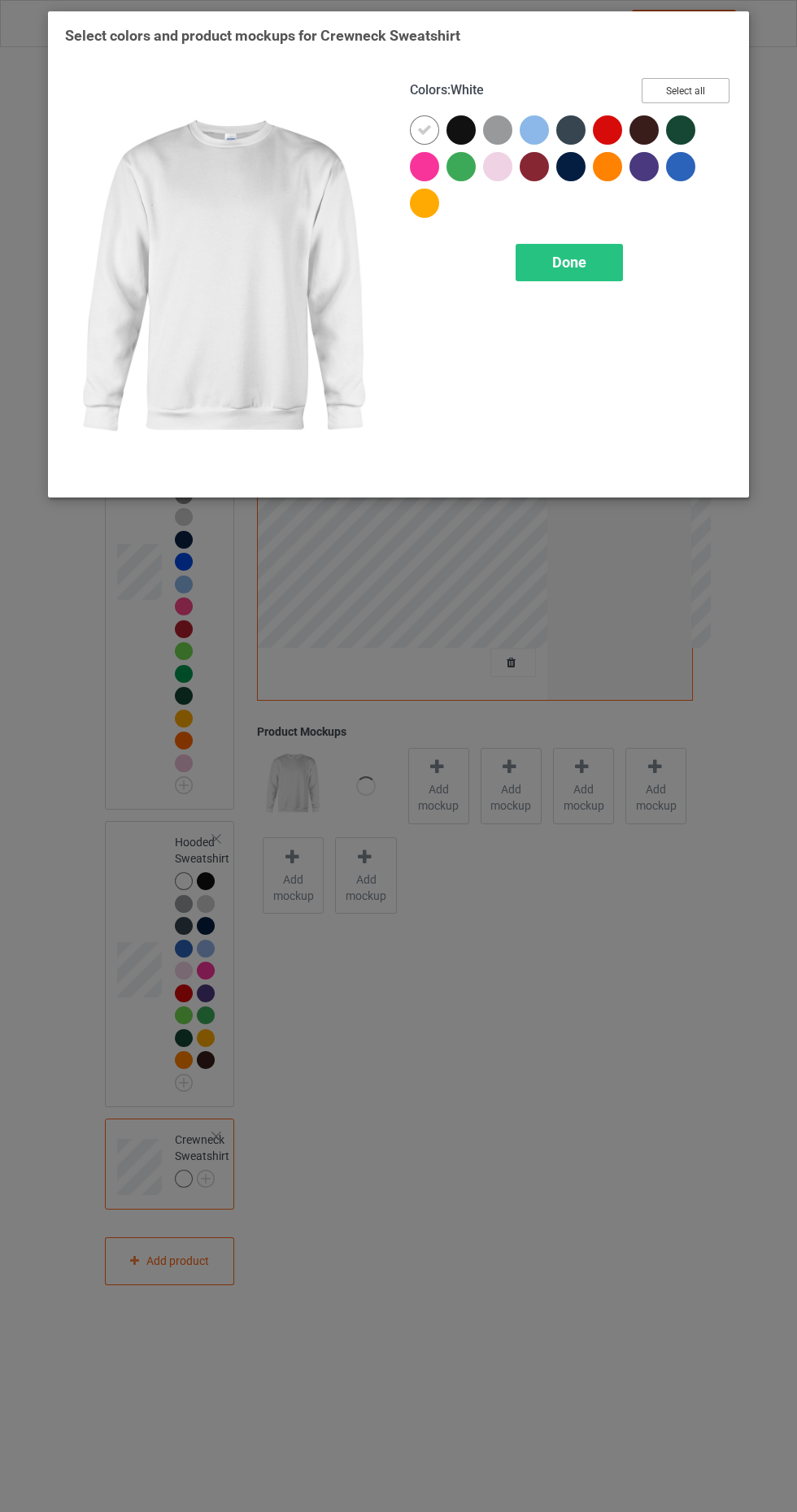
click at [696, 97] on button "Select all" at bounding box center [684, 91] width 87 height 26
click at [597, 252] on div "Done" at bounding box center [568, 262] width 107 height 37
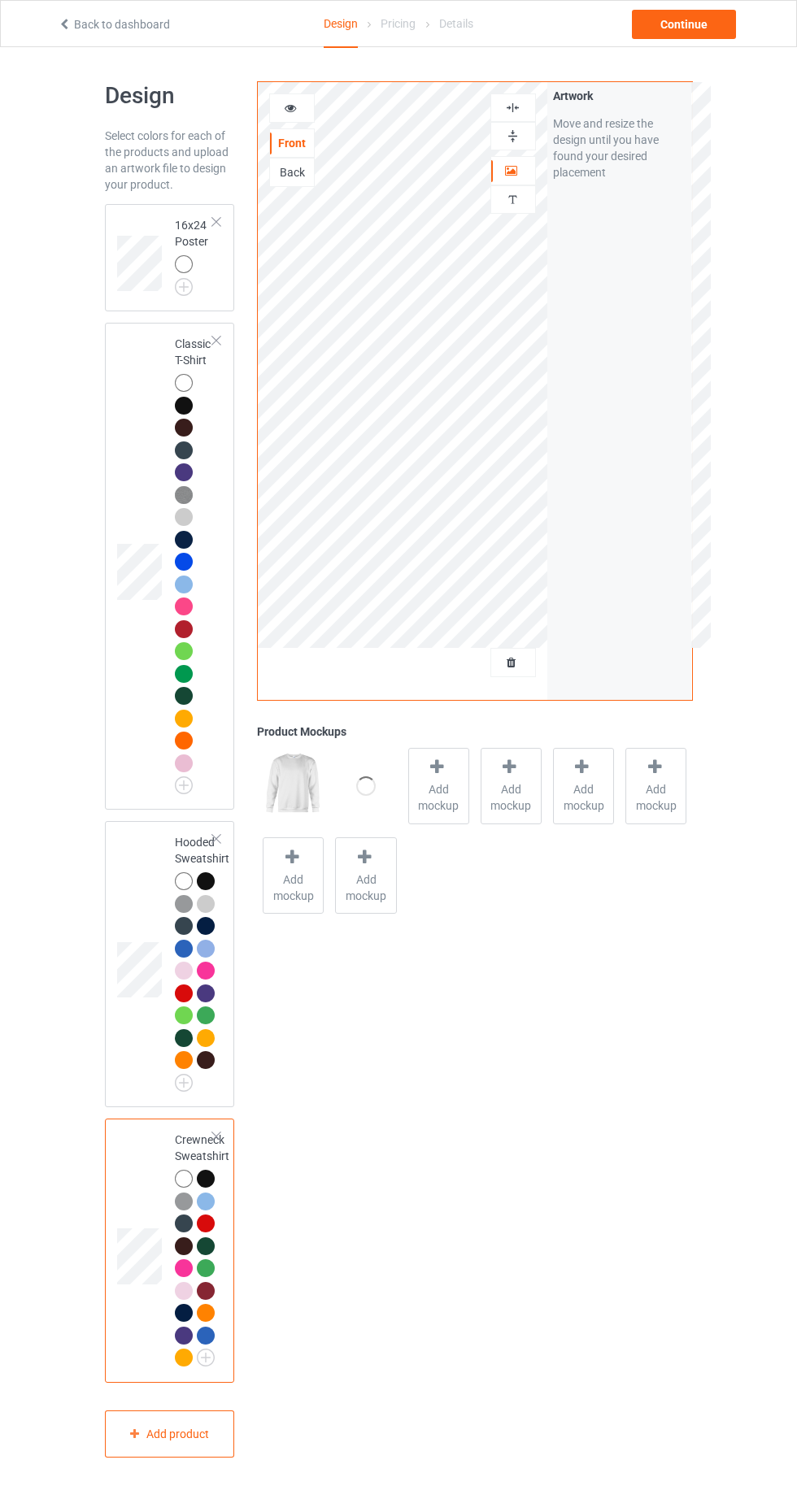
click at [136, 173] on div "Select colors for each of the products and upload an artwork file to design you…" at bounding box center [170, 160] width 131 height 65
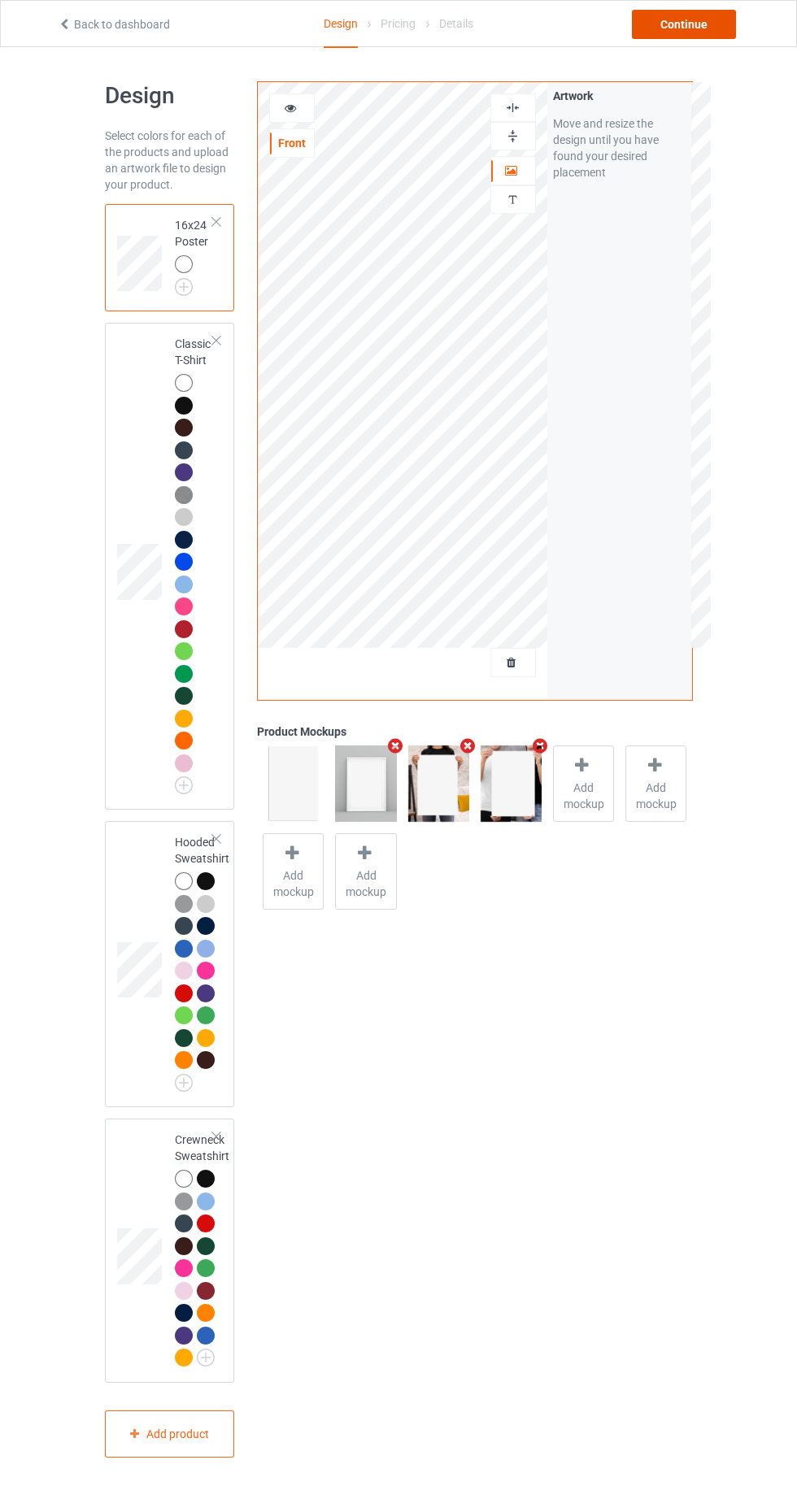
click at [703, 20] on div "Continue" at bounding box center [684, 25] width 104 height 29
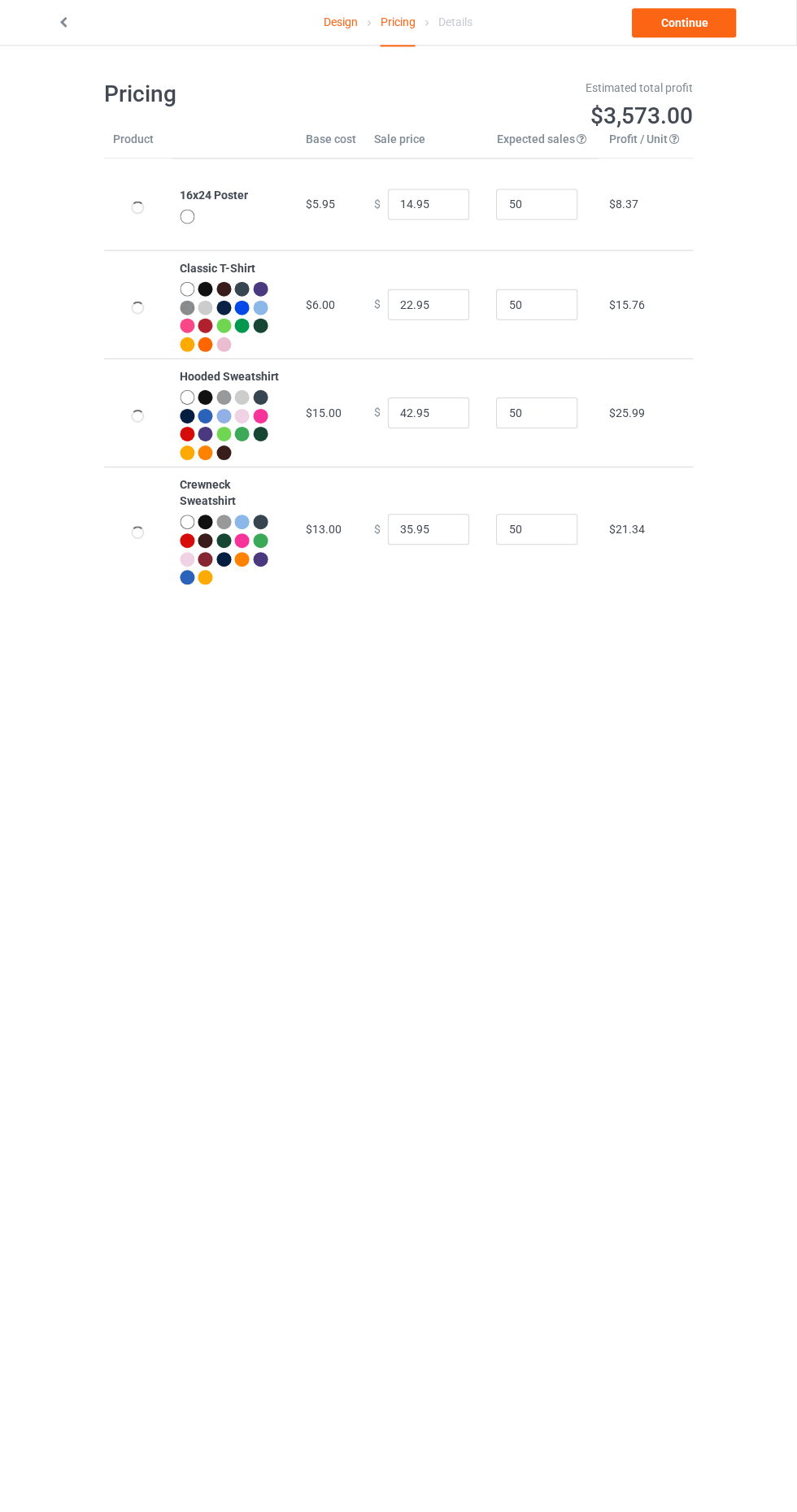
scroll to position [46, 0]
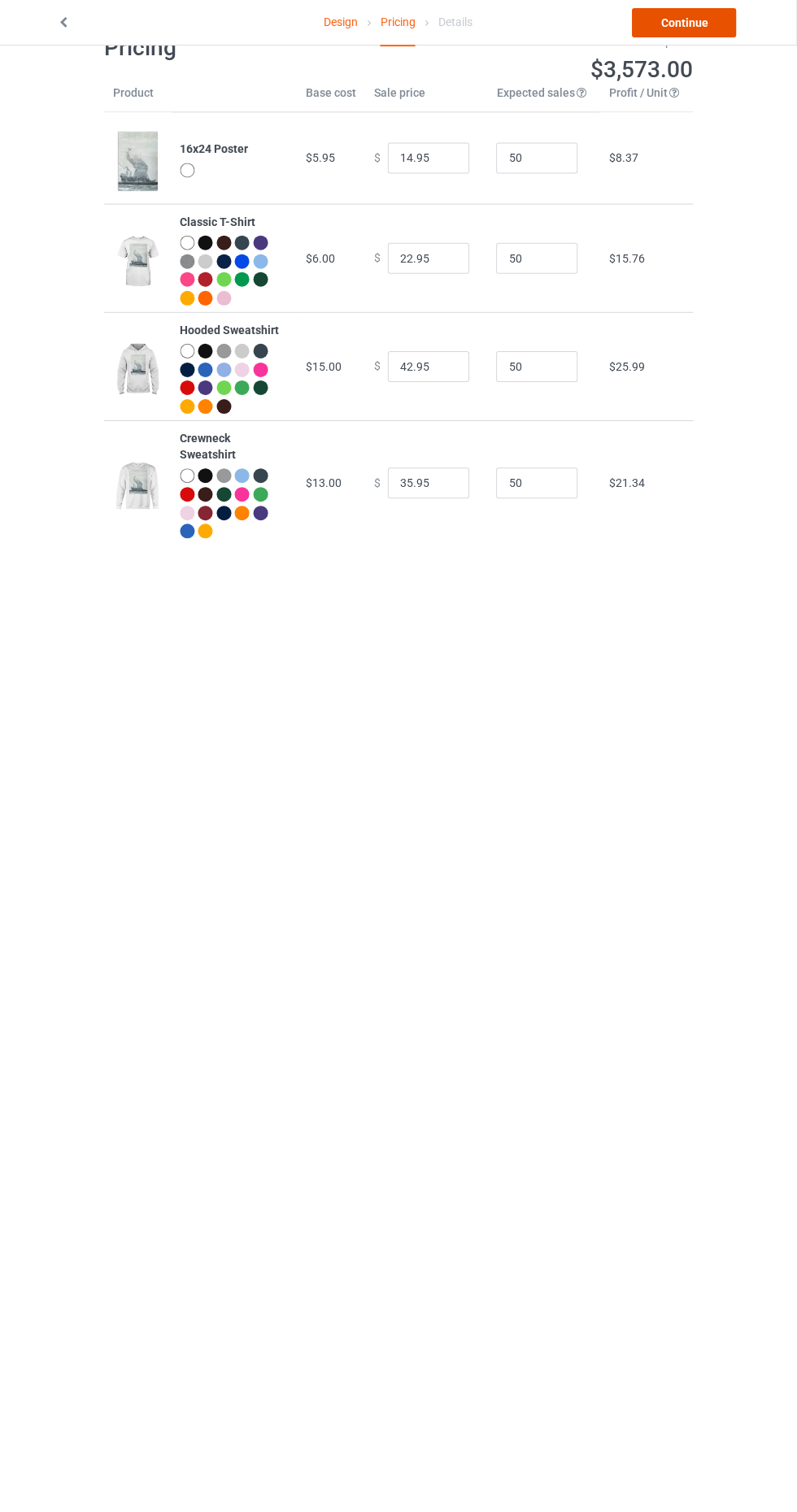
click at [719, 34] on link "Continue" at bounding box center [684, 25] width 104 height 29
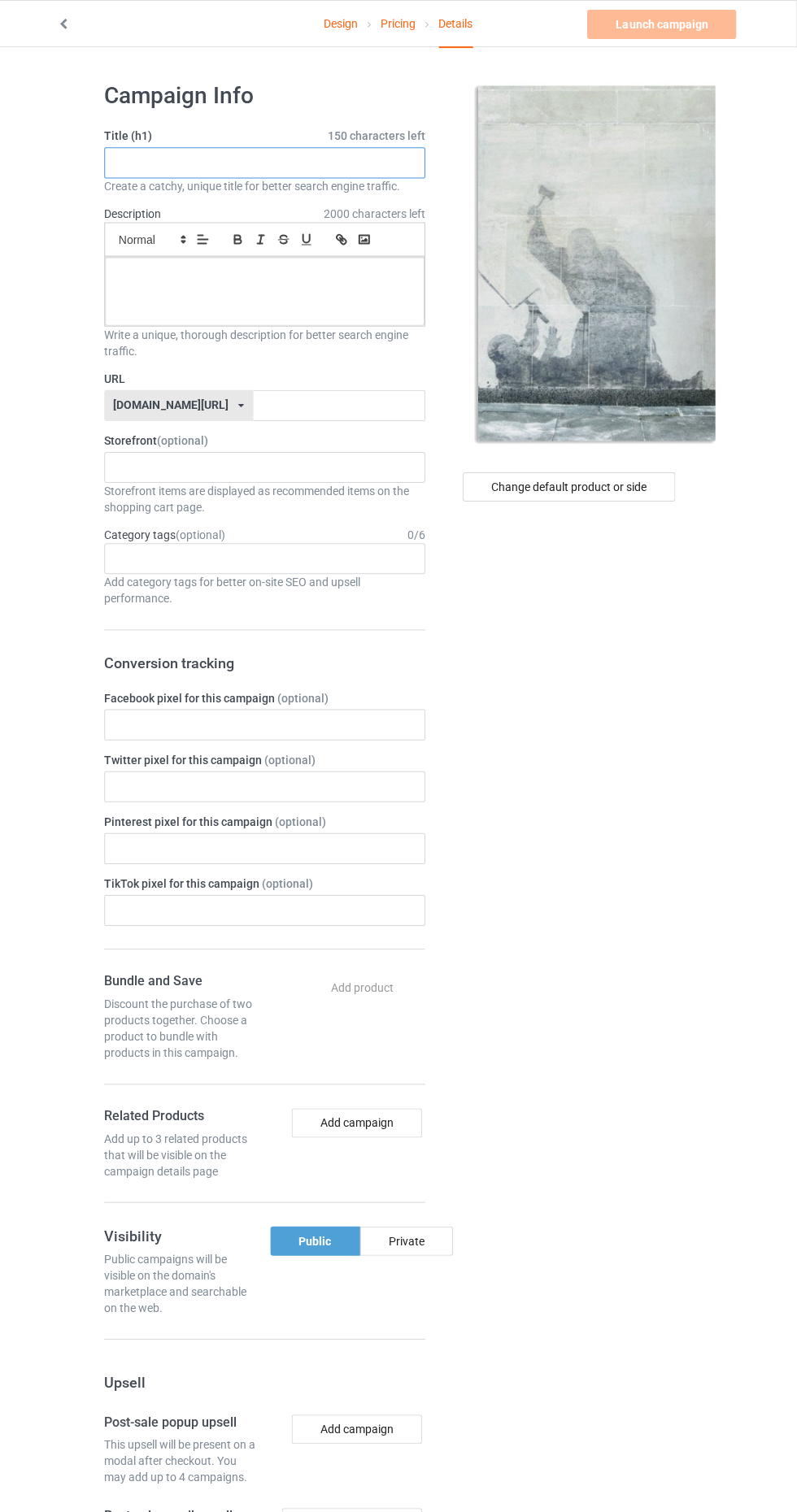
click at [329, 163] on input "text" at bounding box center [265, 162] width 320 height 30
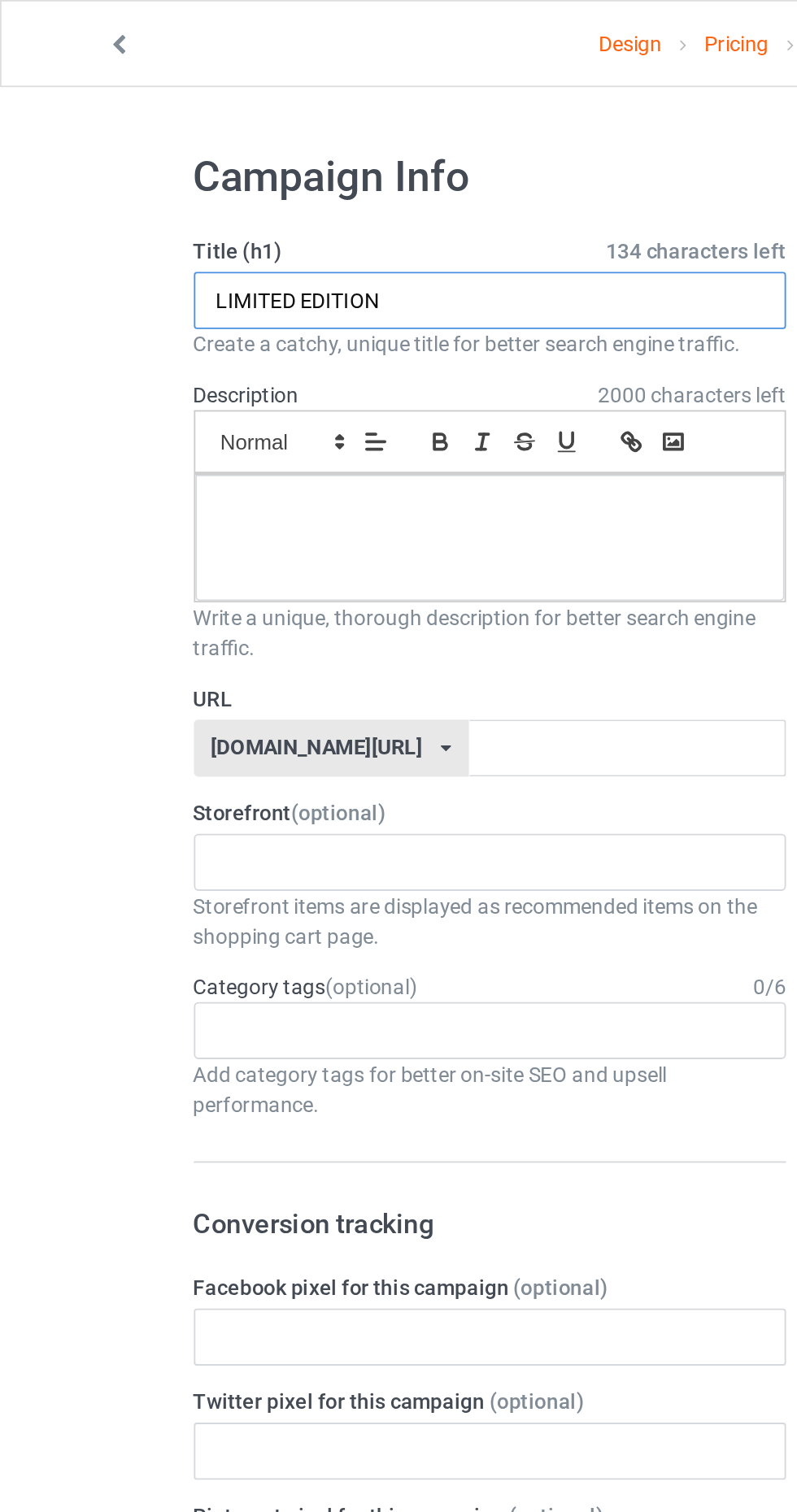
type input "LIMITED EDITION"
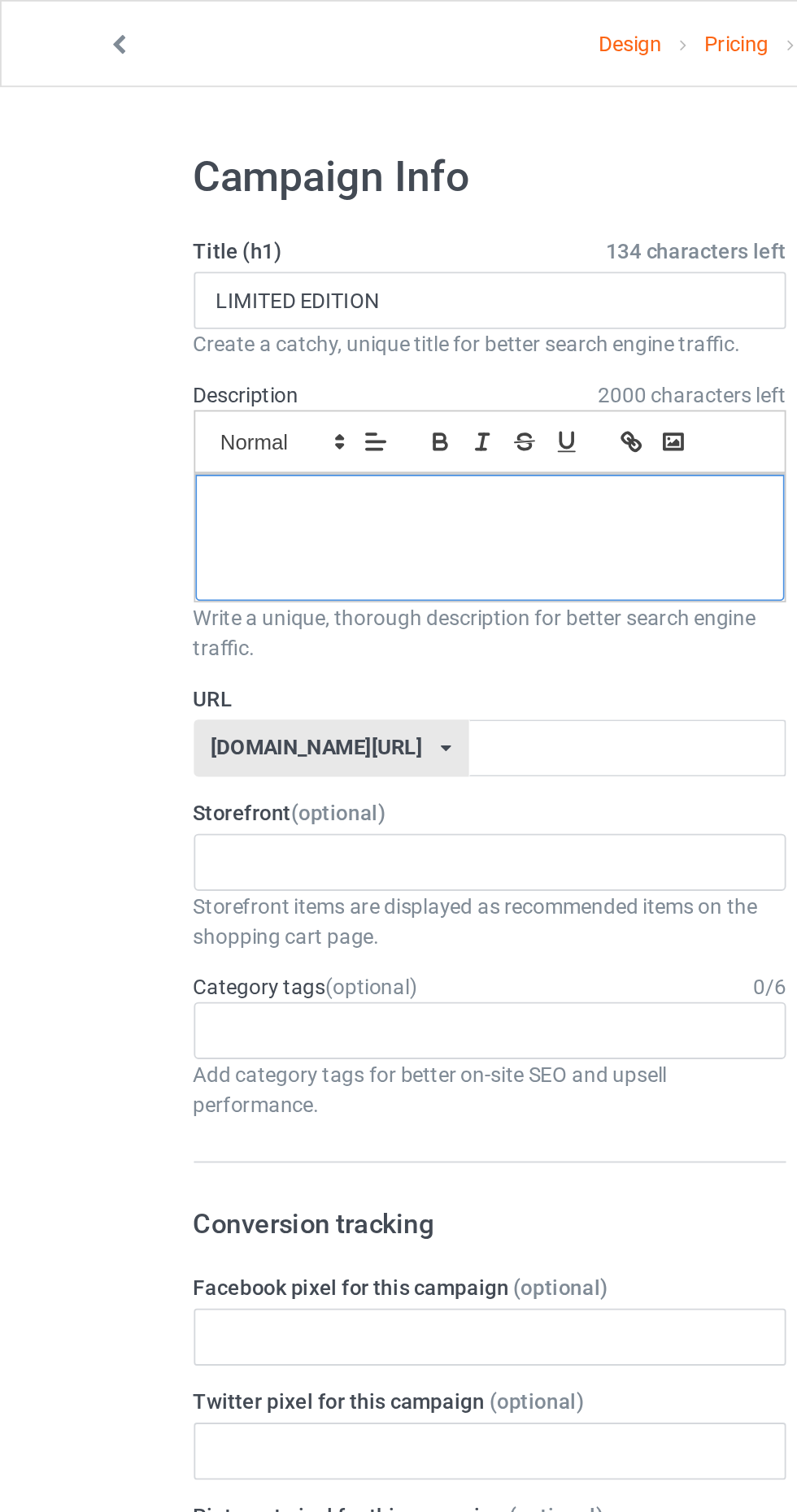
click at [243, 305] on div at bounding box center [265, 292] width 319 height 69
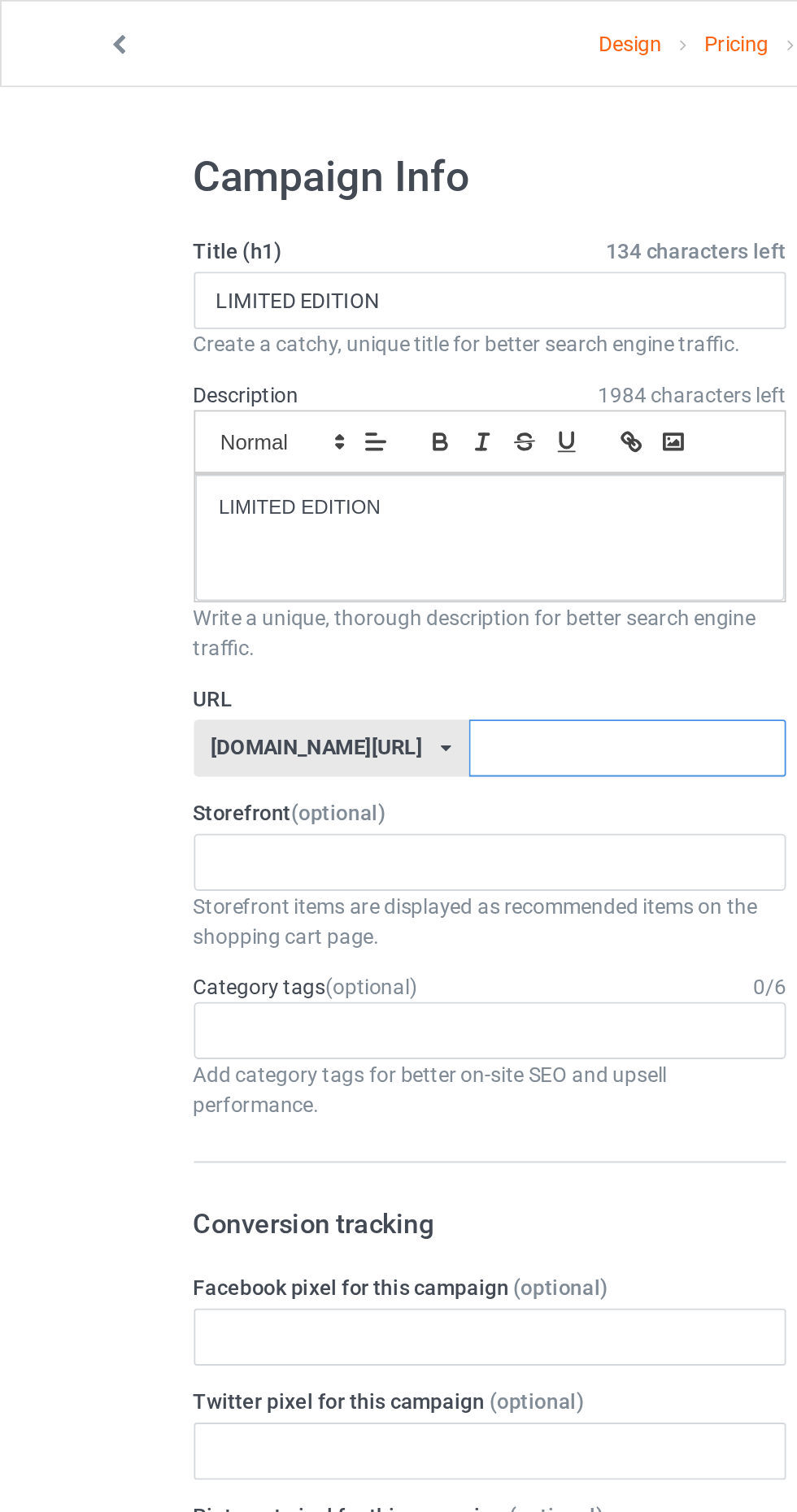
click at [270, 407] on input "text" at bounding box center [339, 405] width 172 height 30
type input "Posdf"
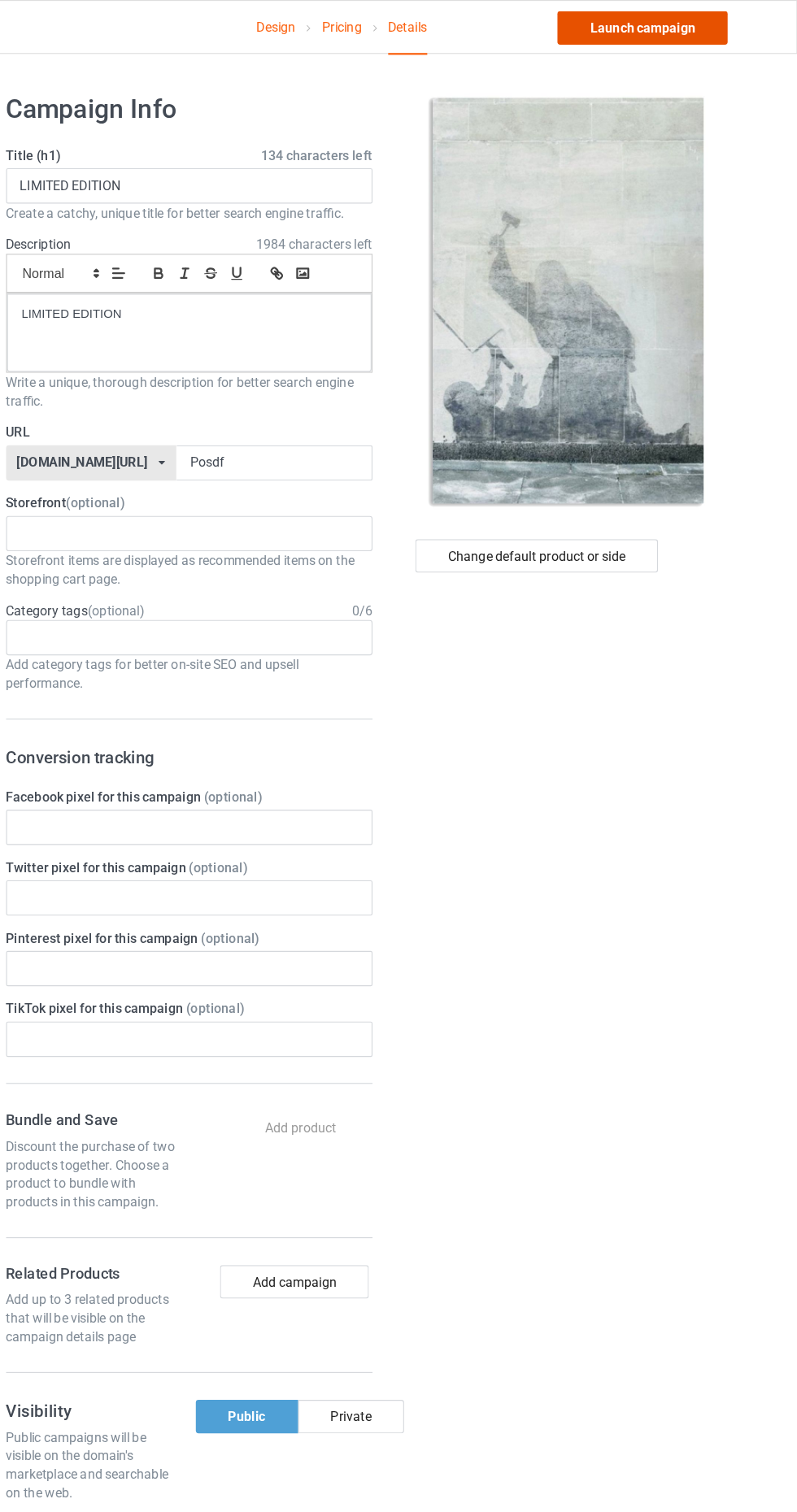
click at [707, 21] on link "Launch campaign" at bounding box center [662, 25] width 149 height 29
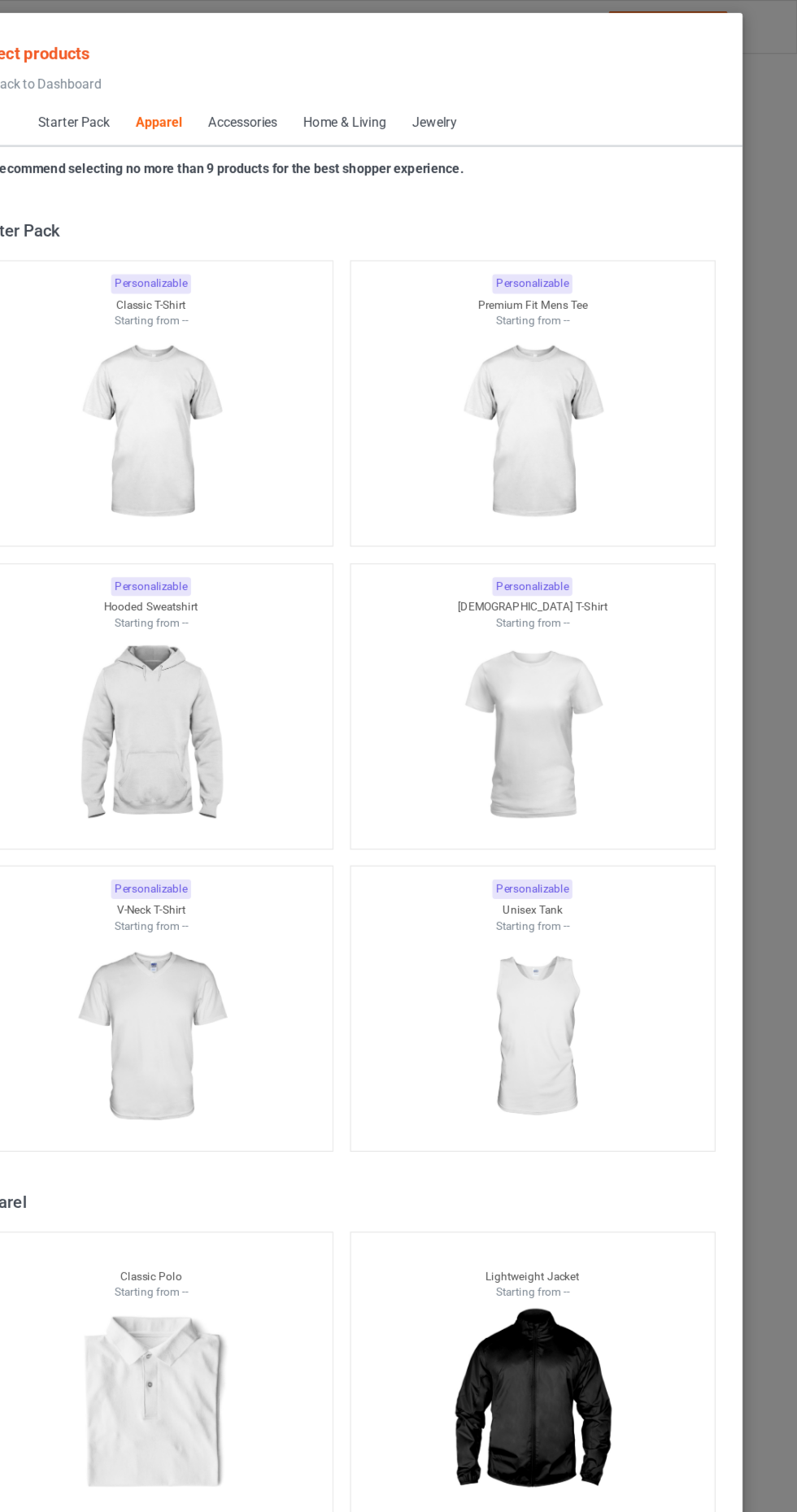
scroll to position [871, 0]
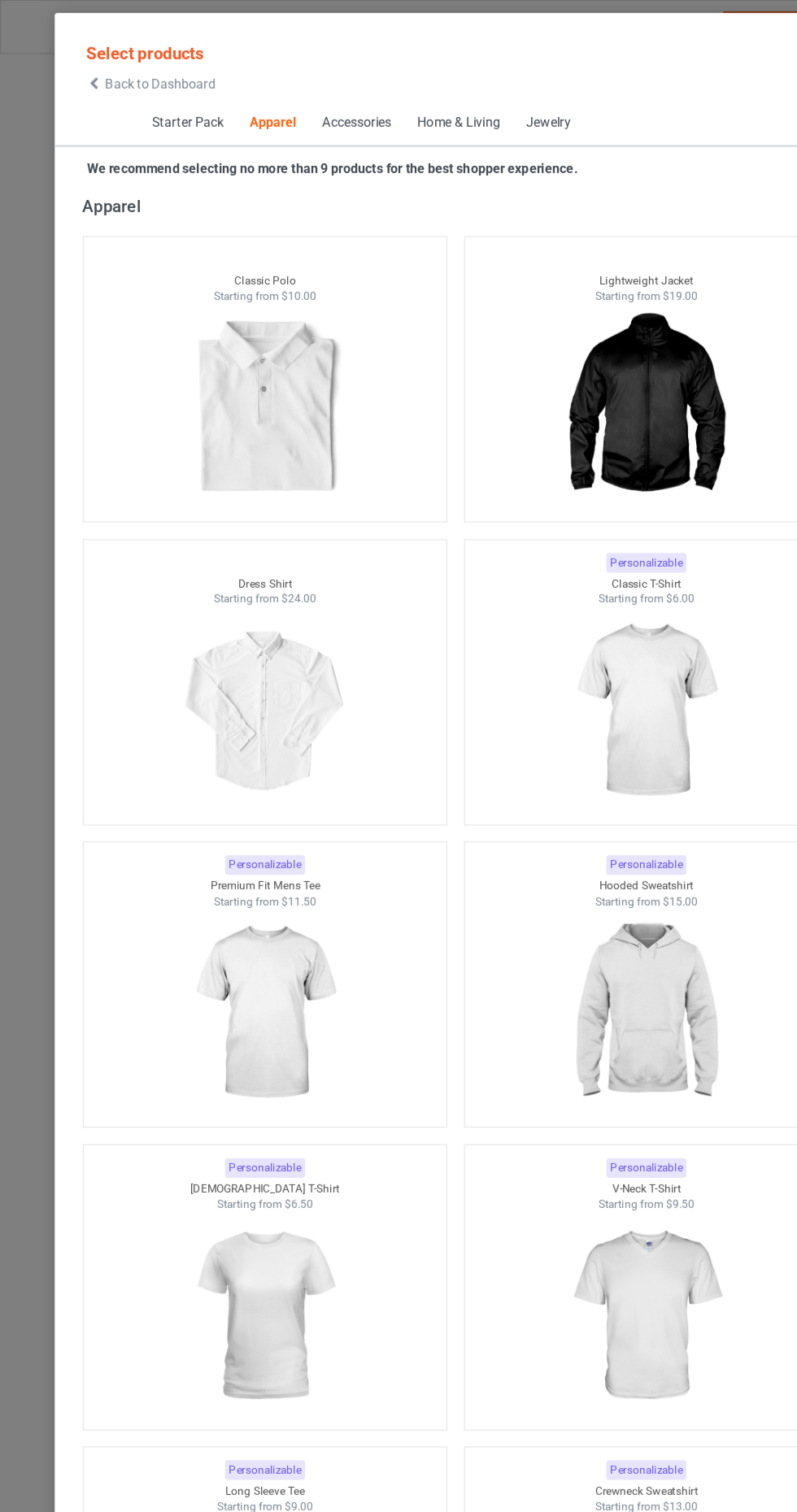
click at [78, 76] on icon at bounding box center [82, 74] width 14 height 12
